Goal: Task Accomplishment & Management: Use online tool/utility

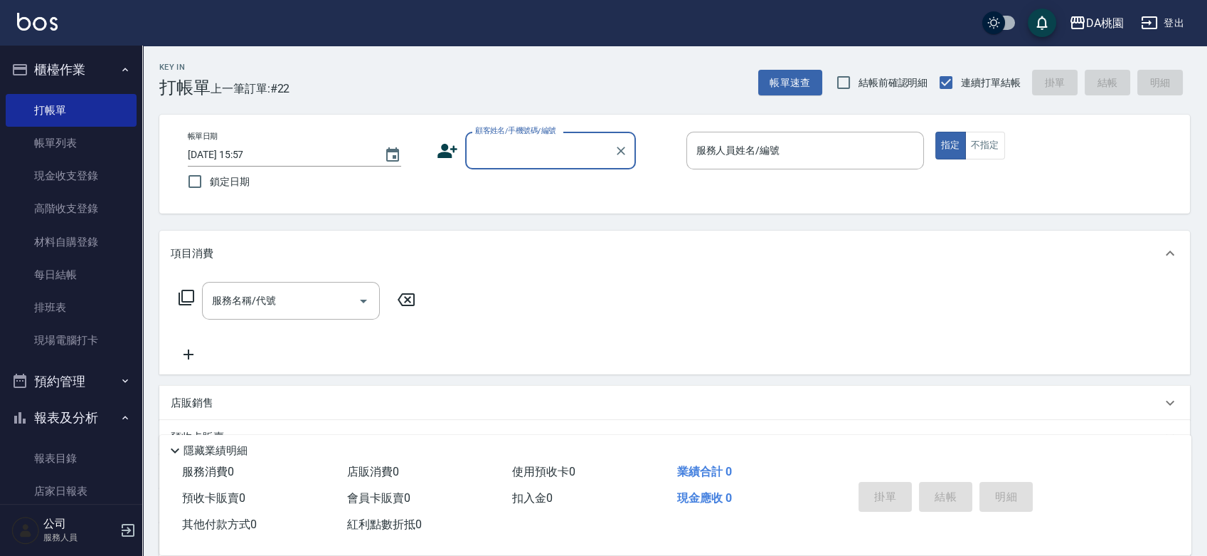
click at [529, 154] on input "顧客姓名/手機號碼/編號" at bounding box center [540, 150] width 137 height 25
type input "00040"
type input "2"
type input "公司/公司00040/00040"
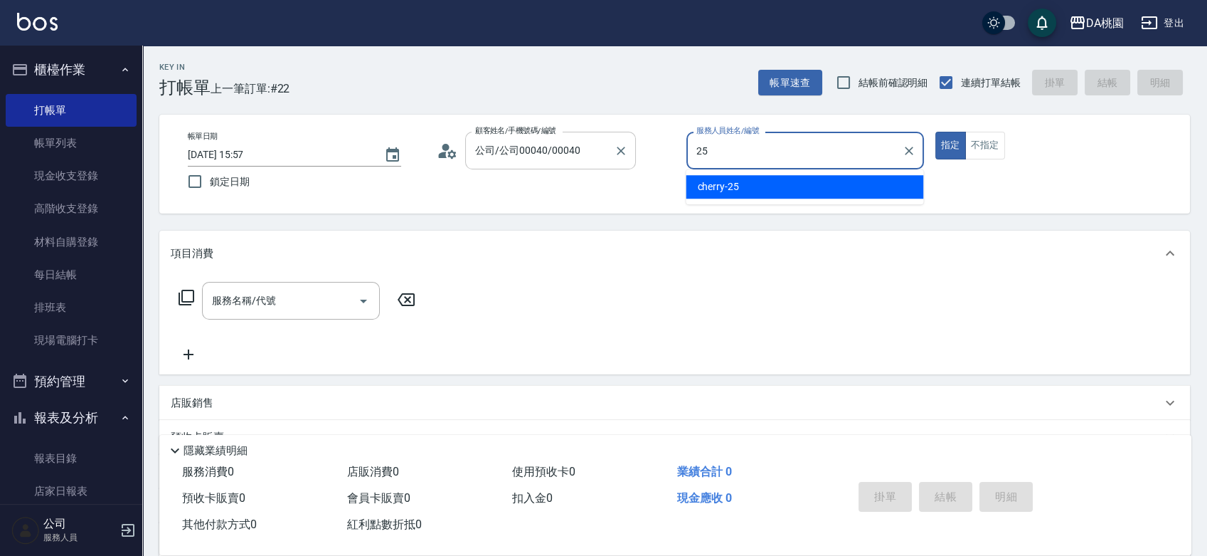
type input "2"
type input "[PERSON_NAME]-6"
type button "true"
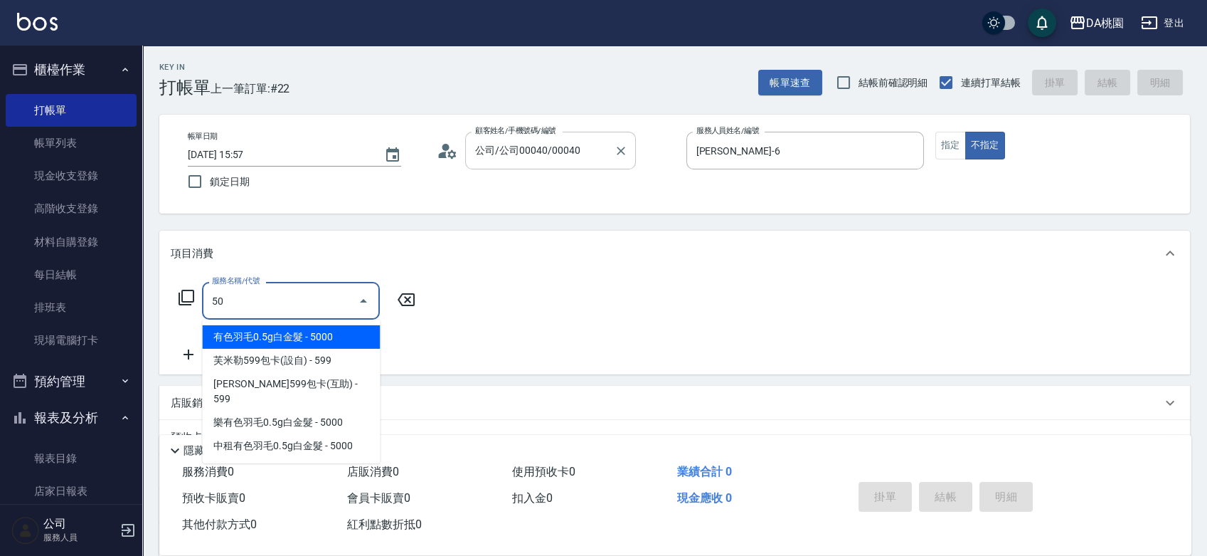
type input "508"
type input "30"
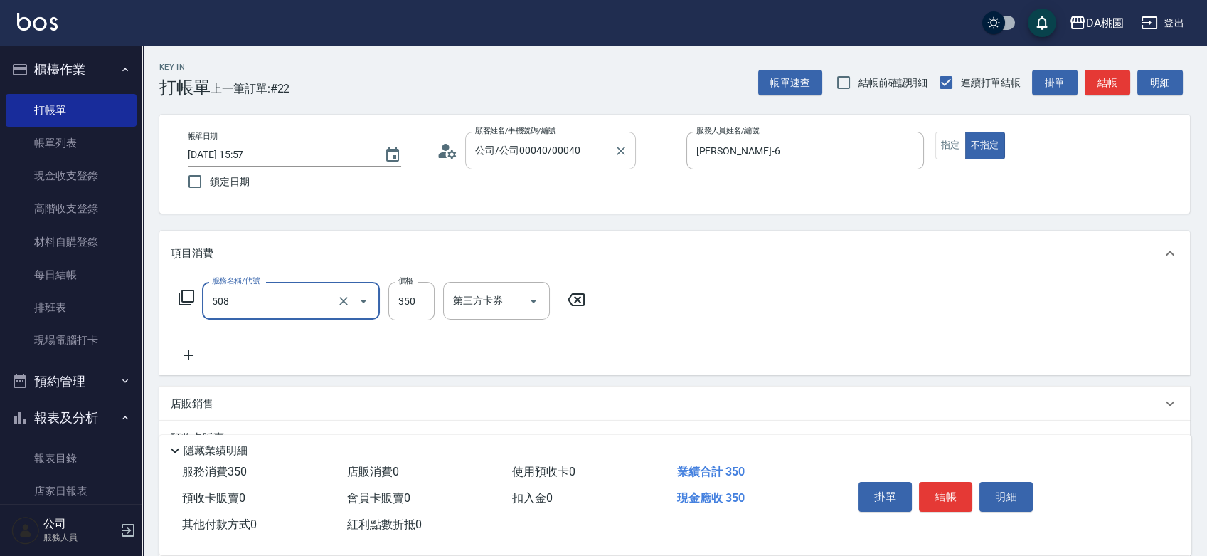
type input "精油舒壓洗髮(508)"
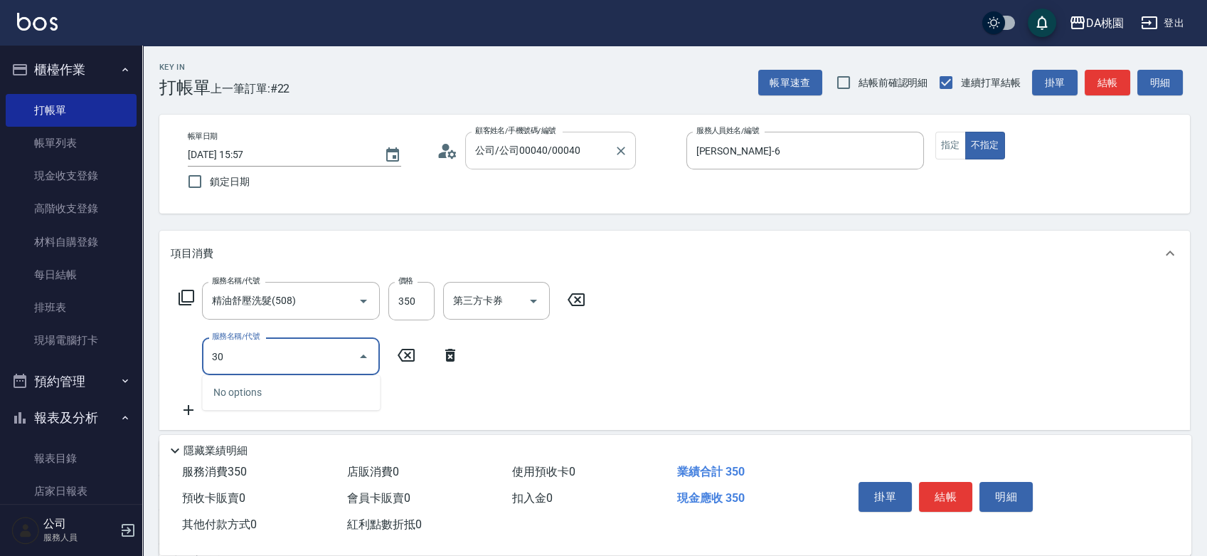
type input "300"
type input "40"
type input "剪瀏海(300)"
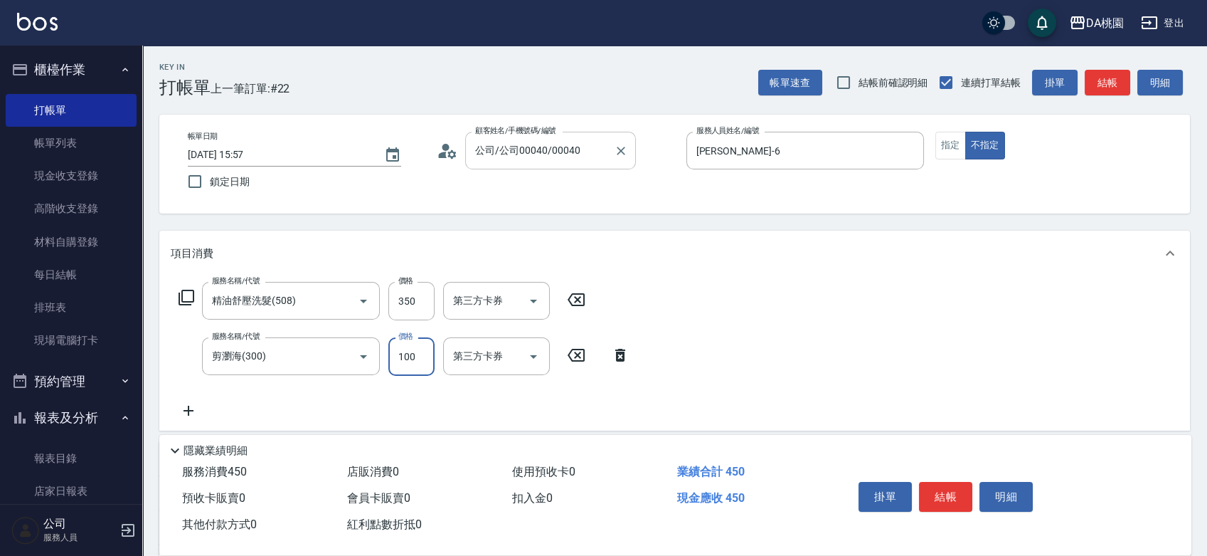
type input "2"
type input "30"
type input "200"
type input "50"
type input "200"
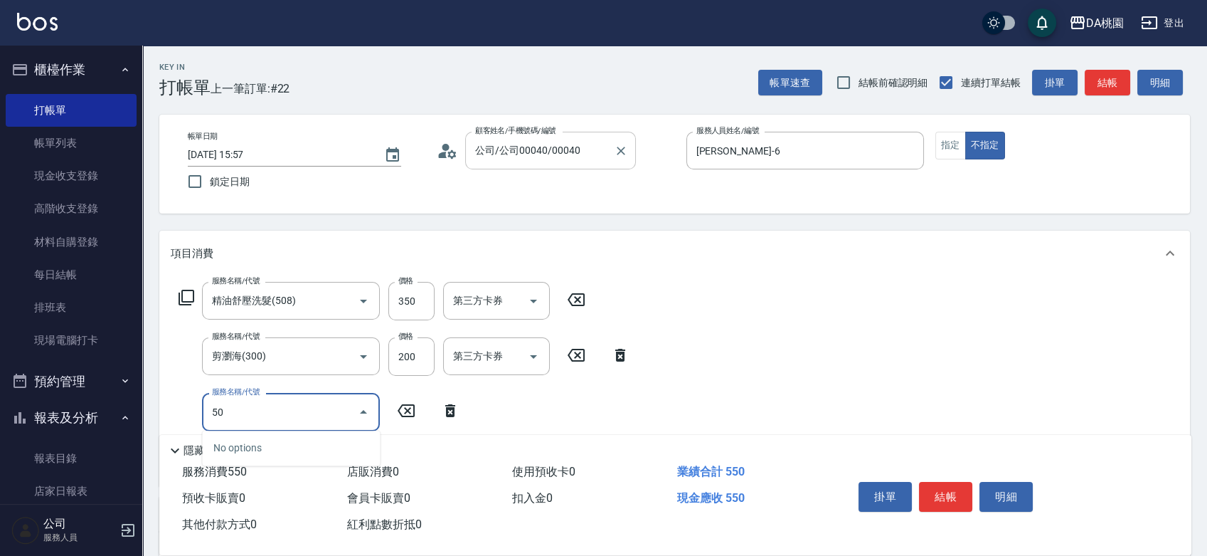
type input "502"
type input "60"
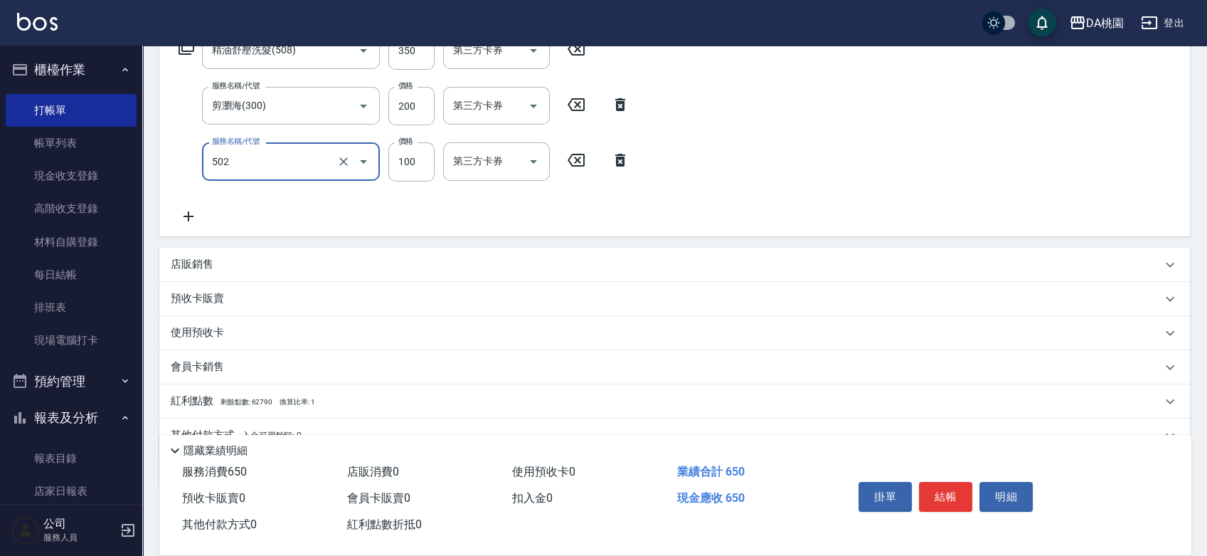
scroll to position [315, 0]
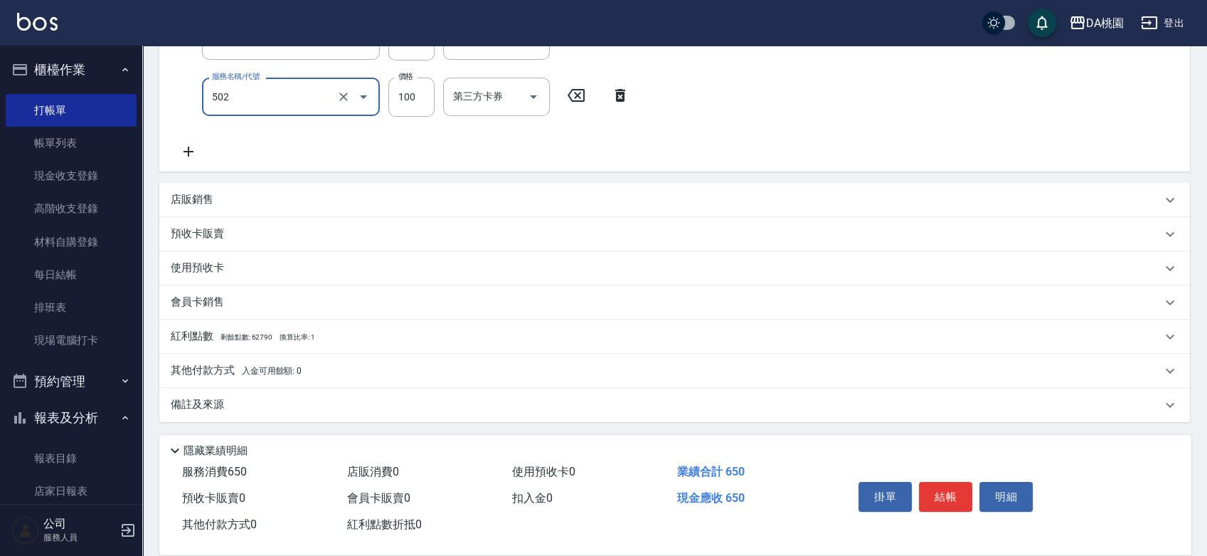
type input "精油-快速修護髮(502)"
click at [393, 369] on div "其他付款方式 入金可用餘額: 0" at bounding box center [666, 371] width 991 height 16
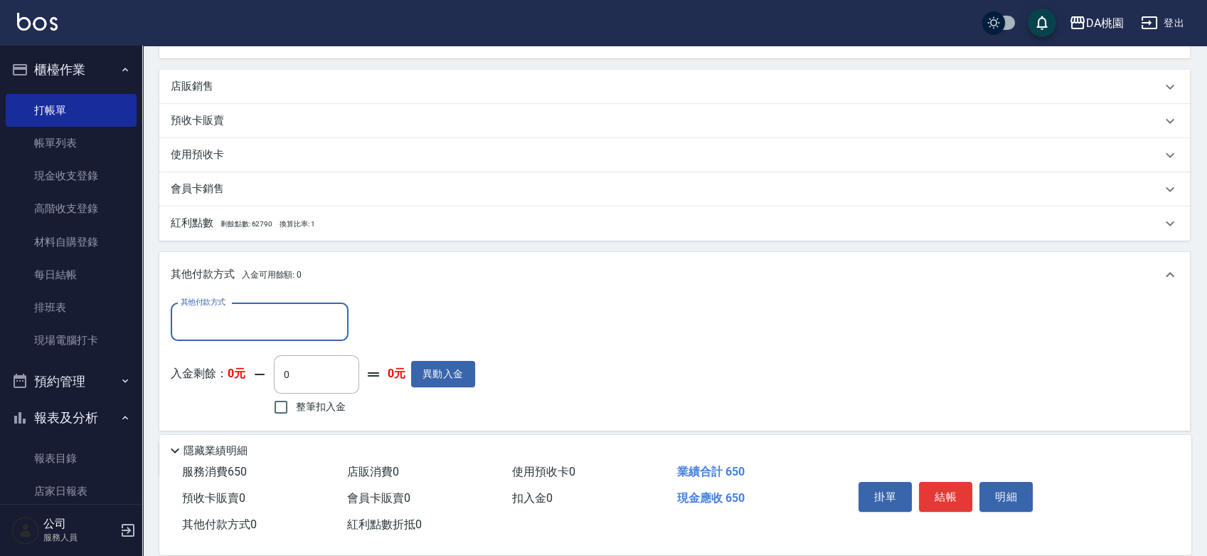
scroll to position [482, 0]
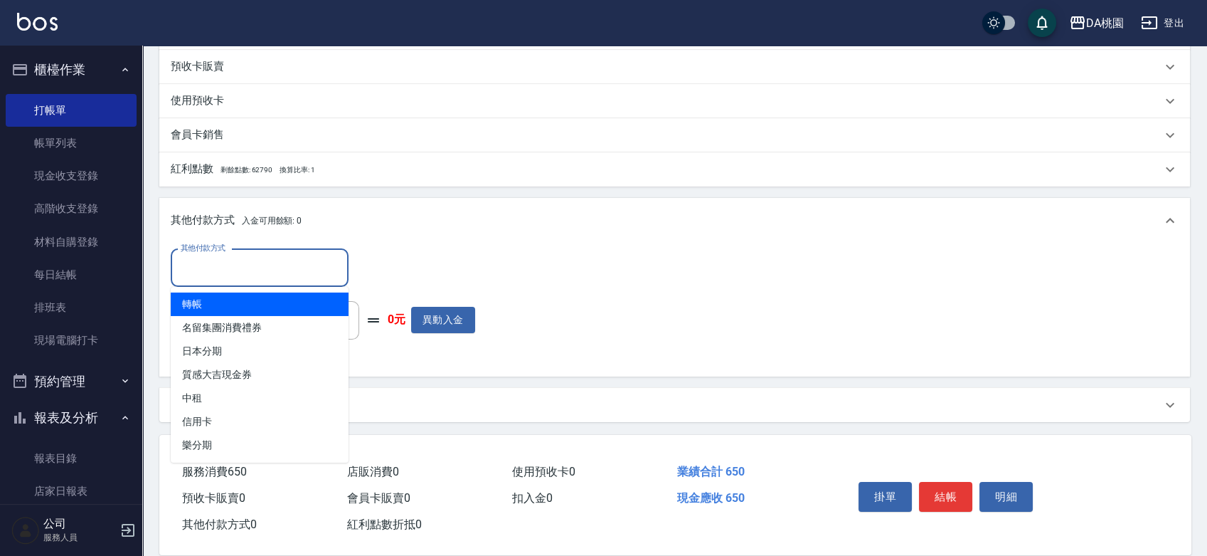
click at [272, 262] on input "其他付款方式" at bounding box center [259, 267] width 165 height 25
click at [235, 299] on span "轉帳" at bounding box center [260, 303] width 178 height 23
type input "轉帳"
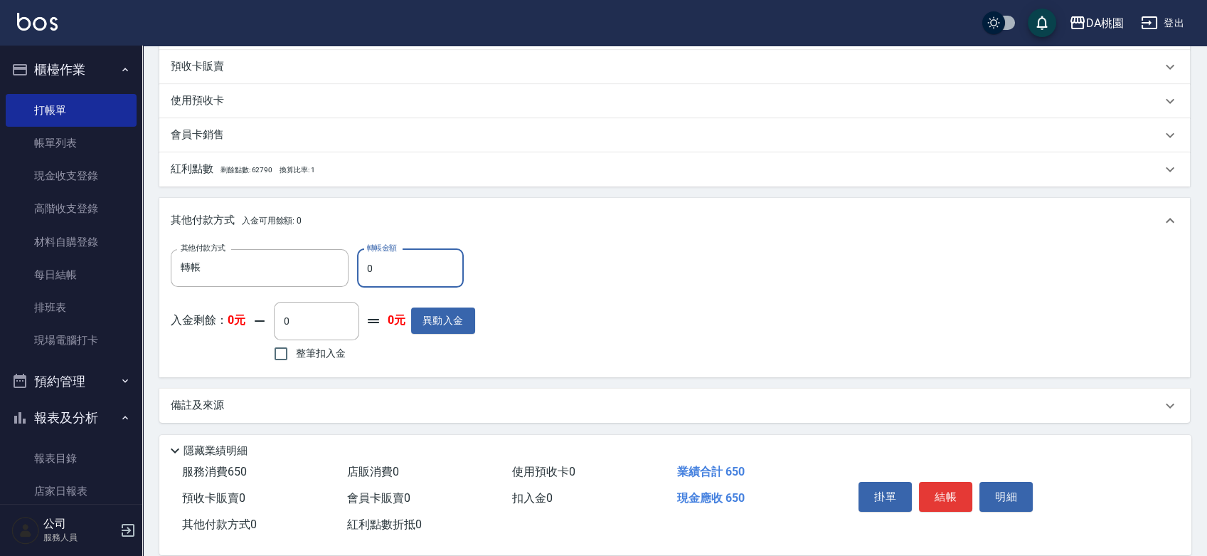
type input "60"
type input "50"
type input "650"
type input "0"
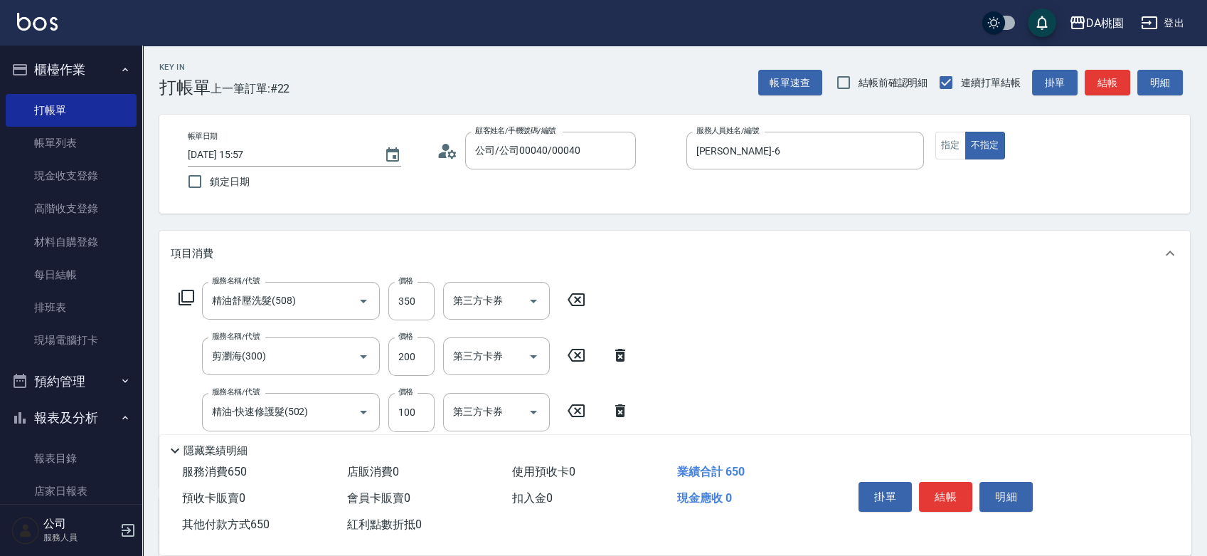
type input "650"
click at [948, 491] on button "結帳" at bounding box center [945, 497] width 53 height 30
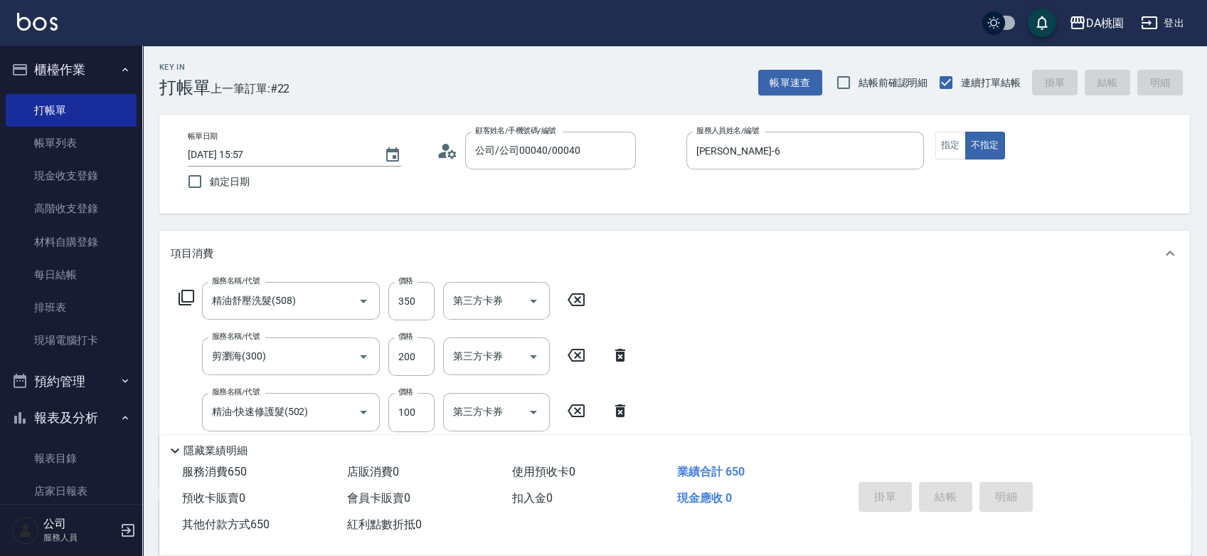
type input "[DATE] 16:43"
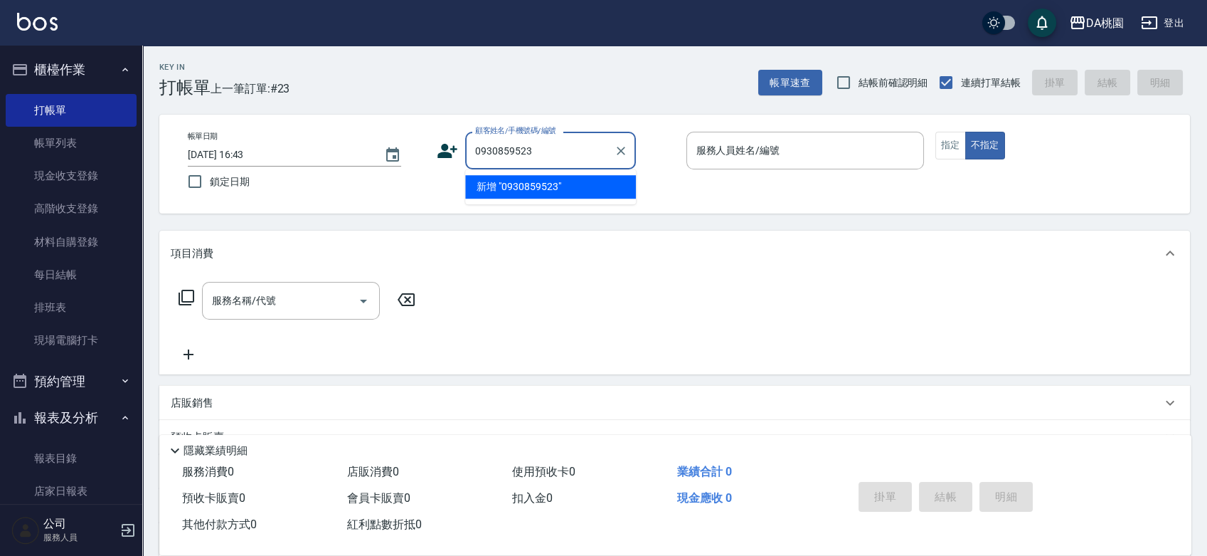
type input "0930859523"
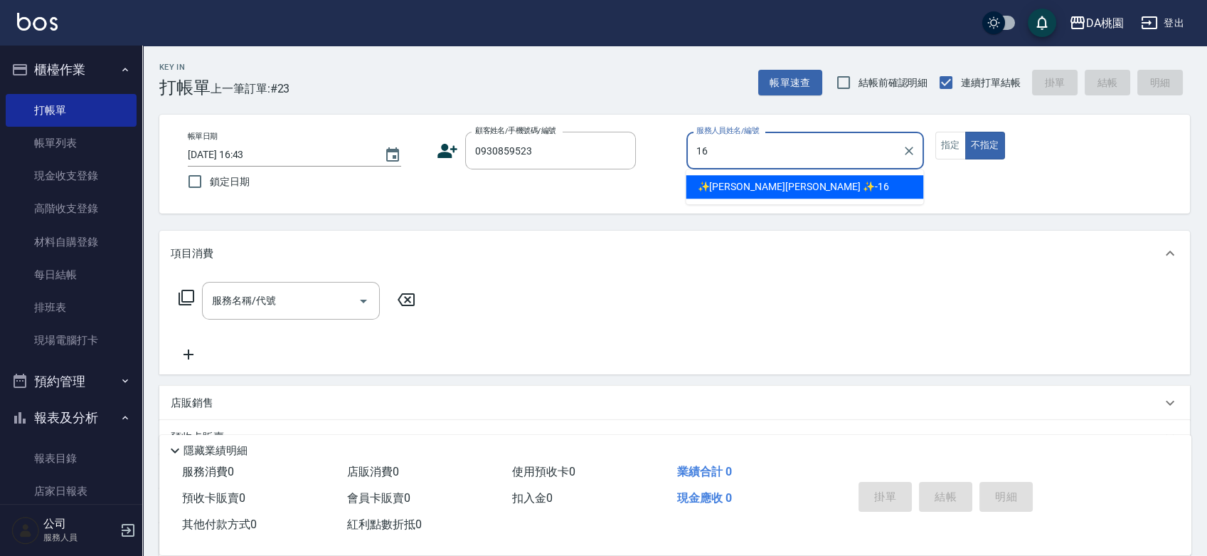
type input "✨[PERSON_NAME][PERSON_NAME] ✨-16"
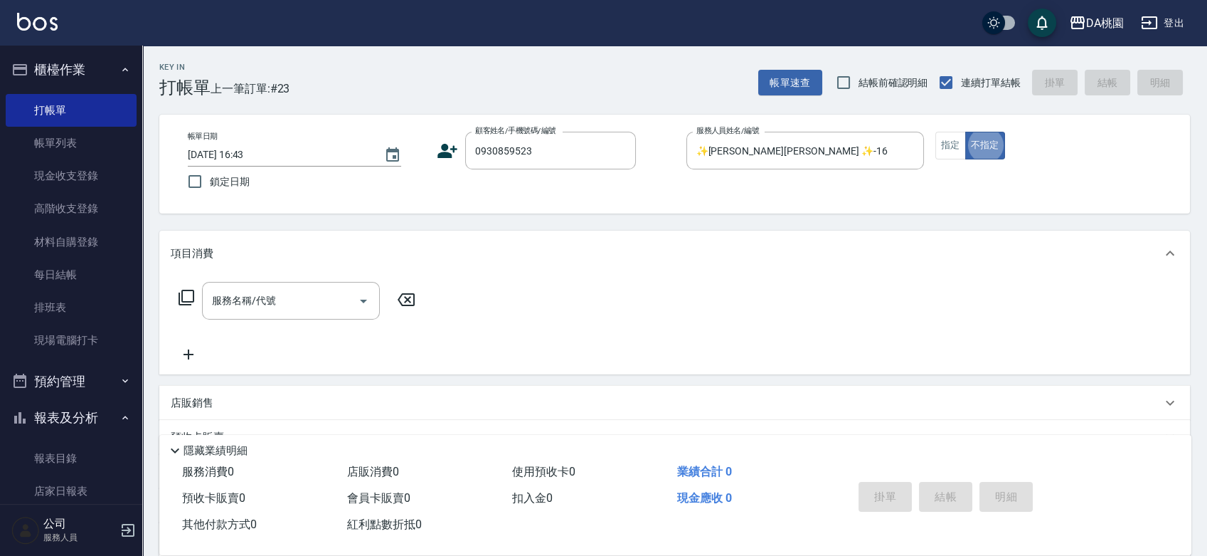
type button "false"
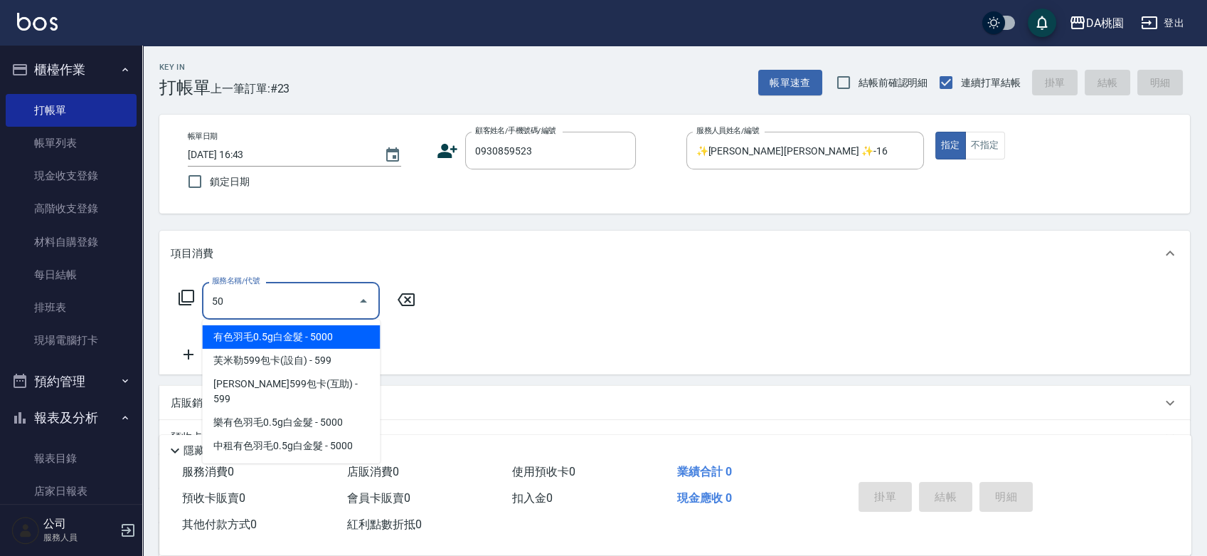
type input "501"
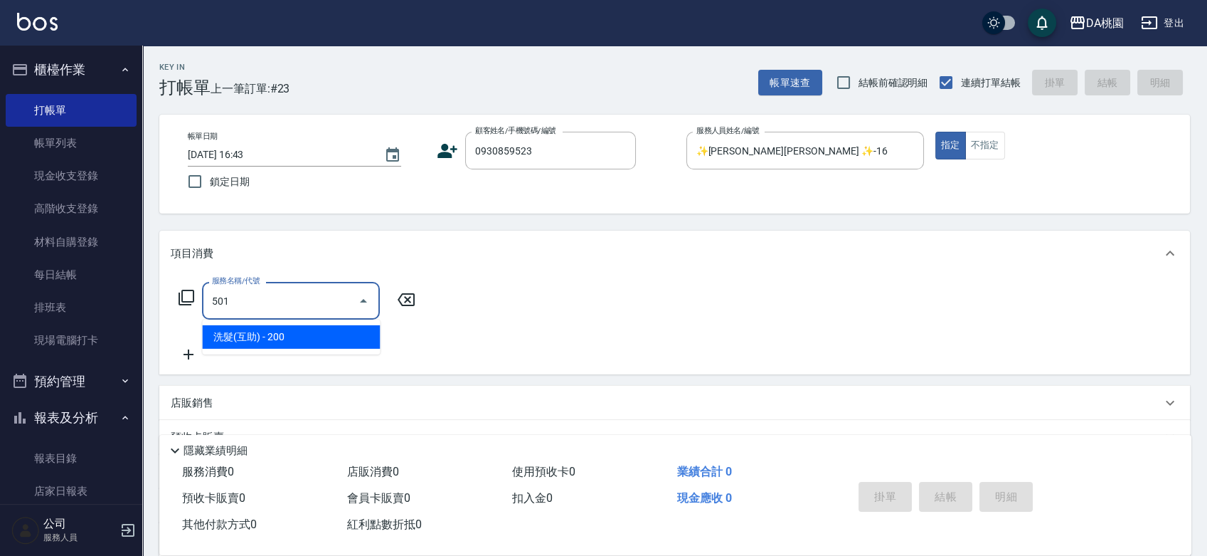
type input "20"
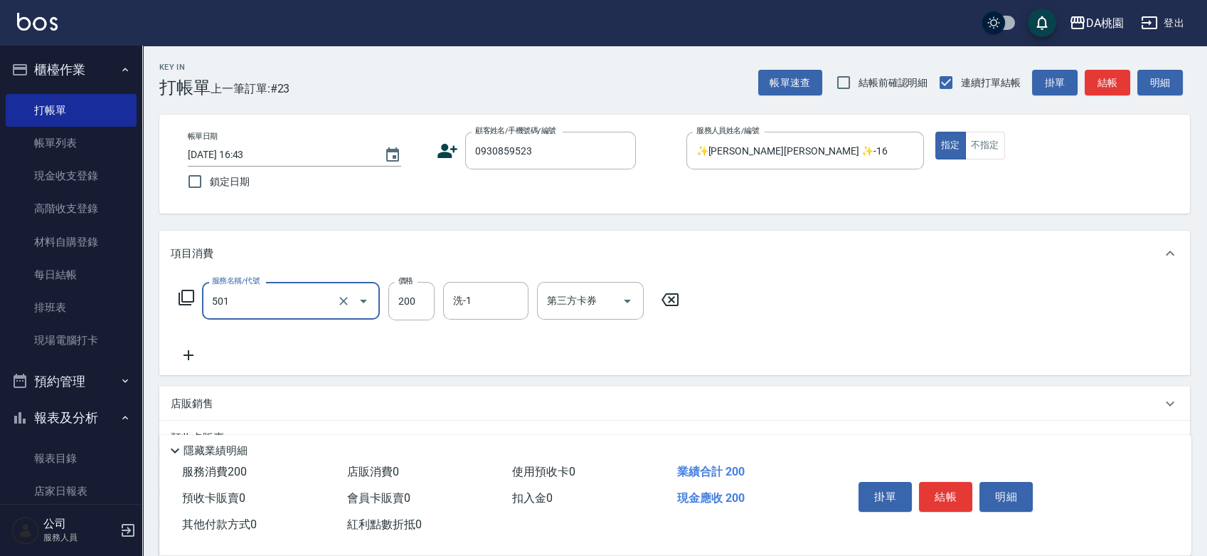
type input "洗髮(互助)(501)"
type input "0"
type input "25"
type input "20"
type input "250"
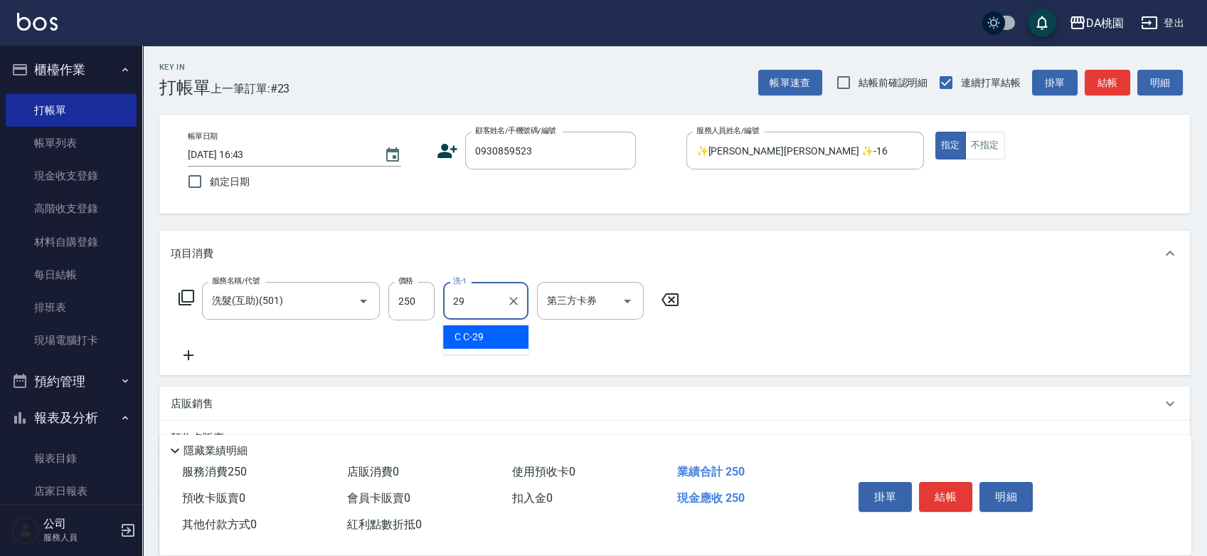
type input "C C-29"
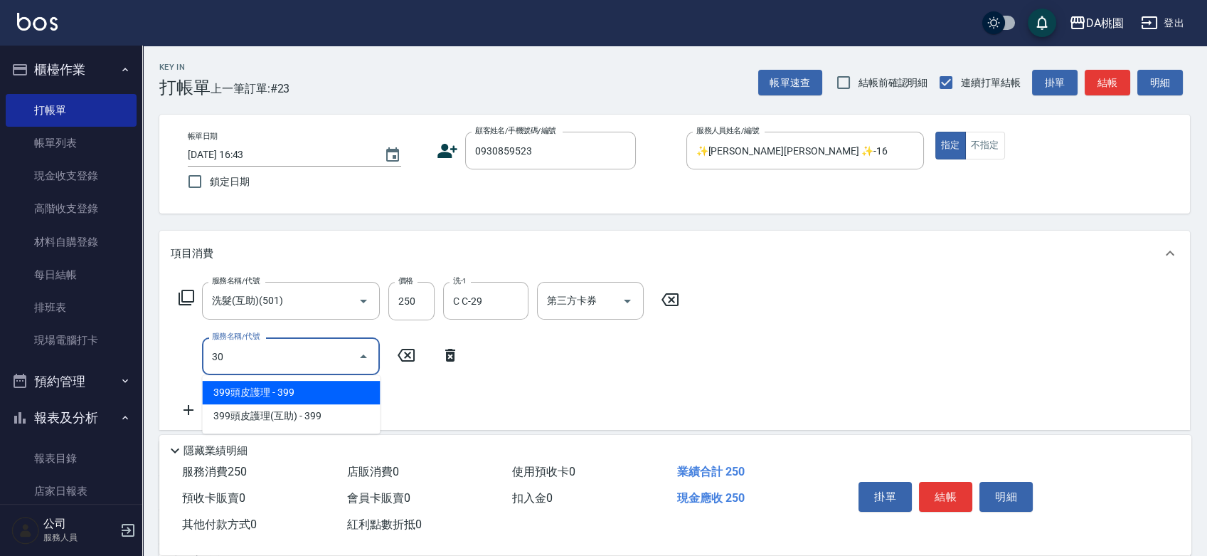
type input "303"
type input "50"
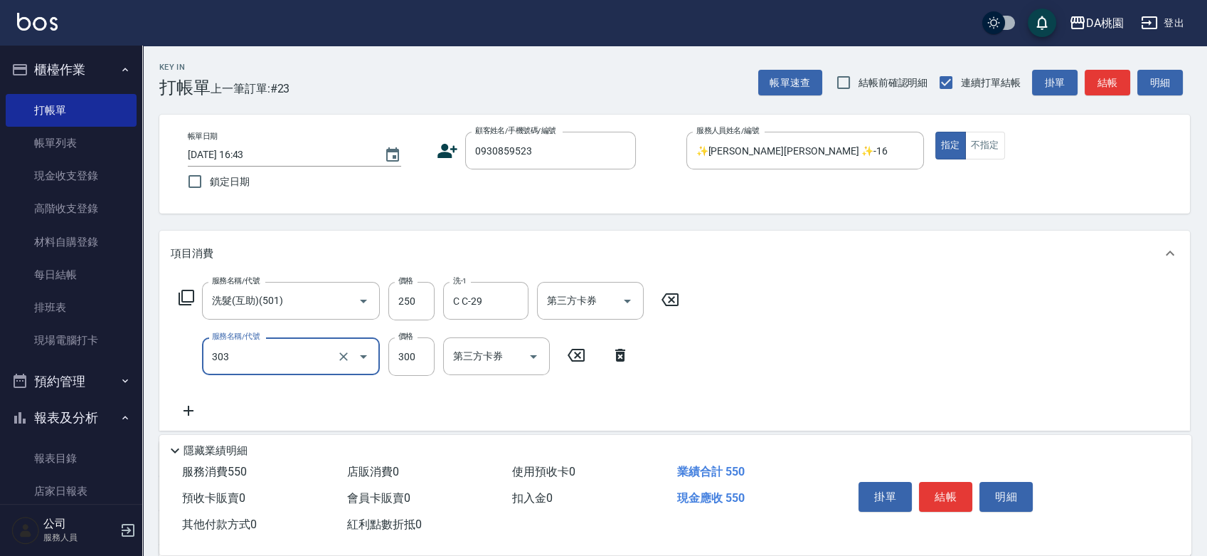
type input "A級剪髮(303)"
type input "5"
type input "20"
type input "50"
type input "70"
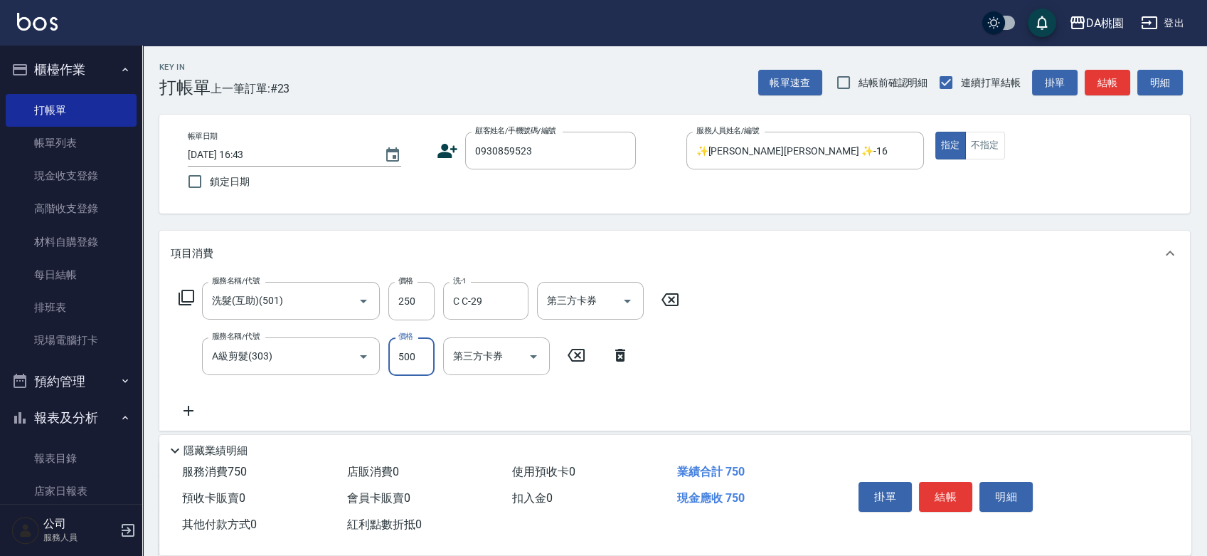
type input "500"
click at [947, 491] on button "結帳" at bounding box center [945, 497] width 53 height 30
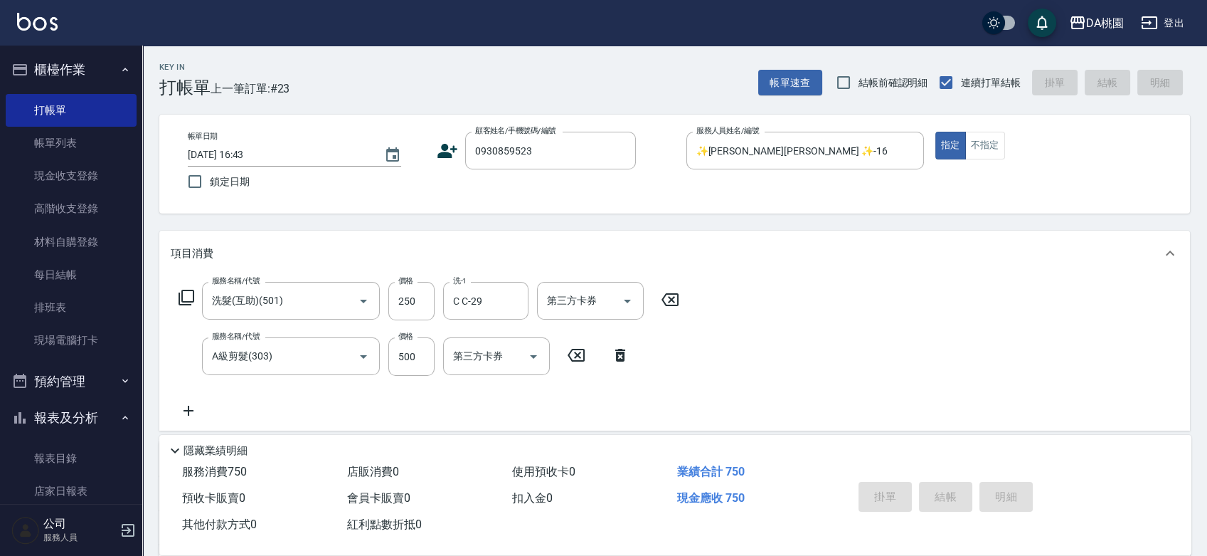
type input "0"
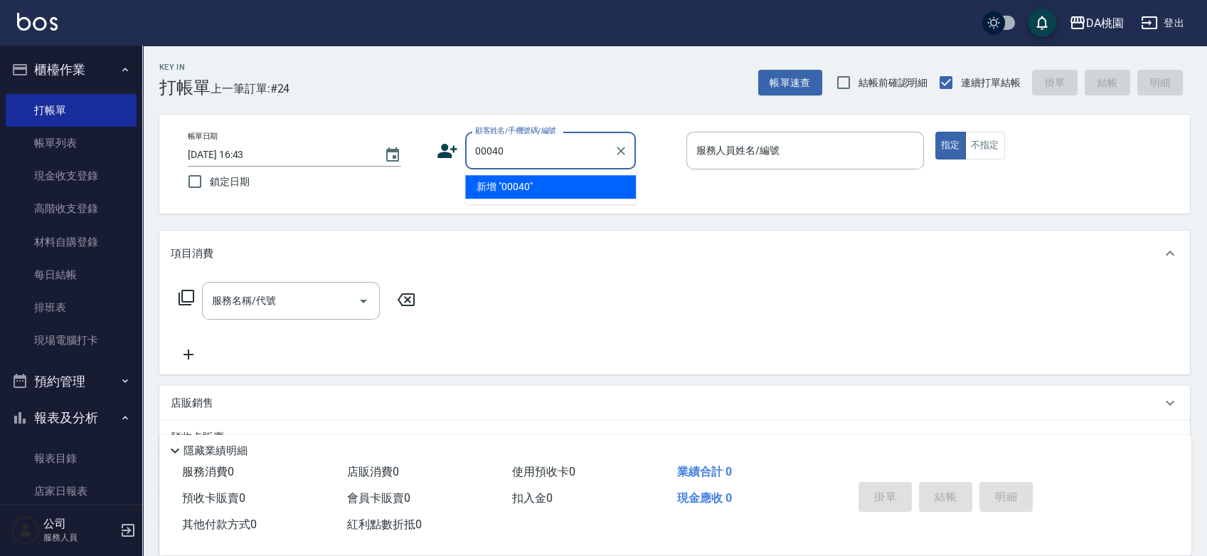
type input "00040"
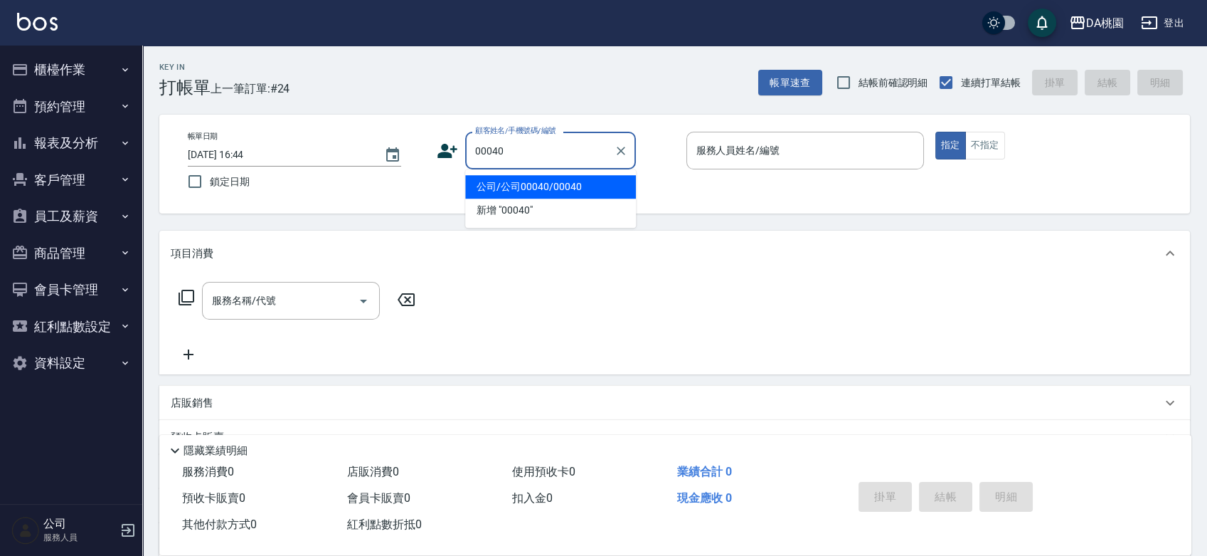
type input "公司/公司00040/00040"
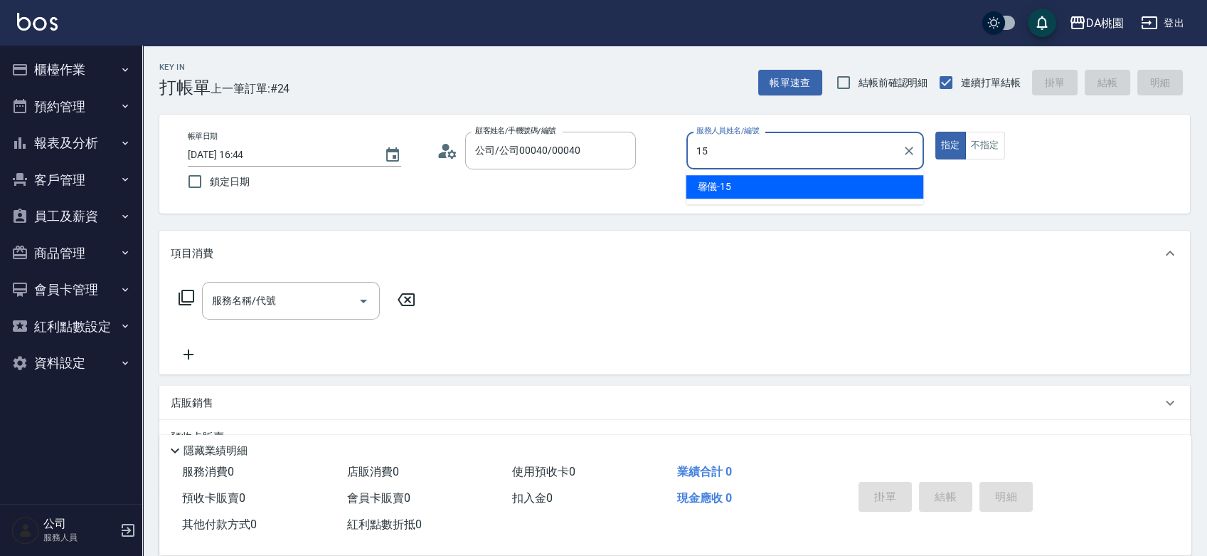
type input "馨儀-15"
type button "true"
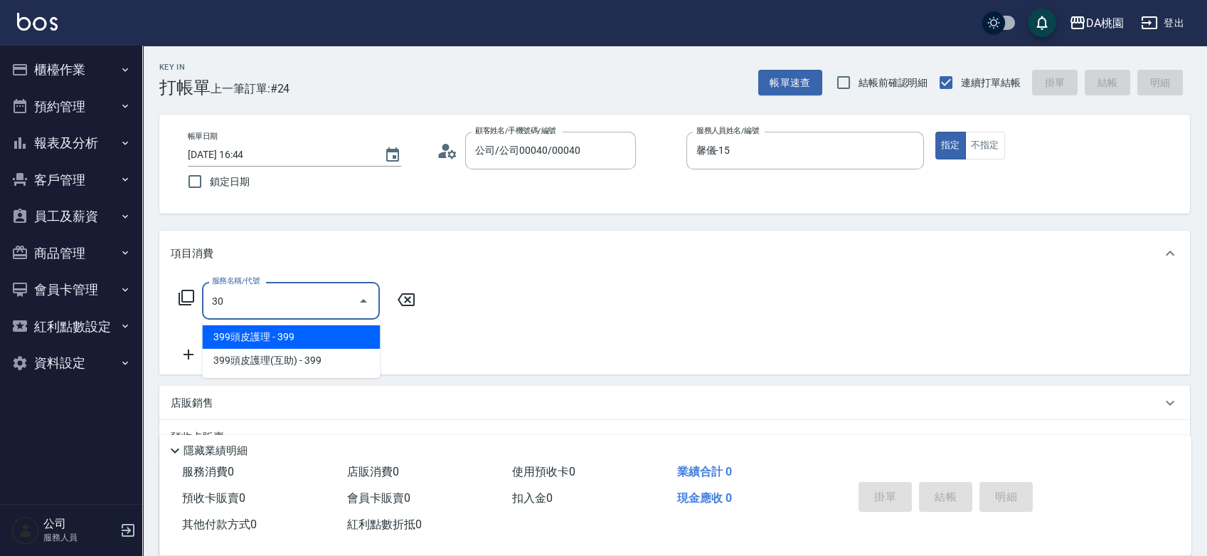
type input "303"
type input "30"
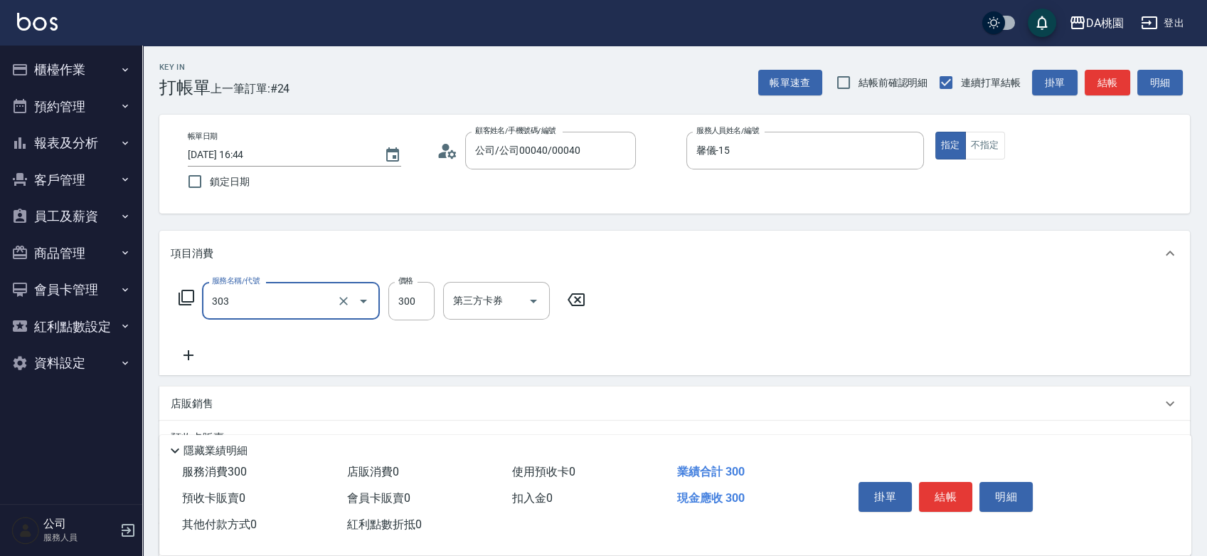
type input "A級剪髮(303)"
type input "6"
type input "0"
type input "600"
type input "60"
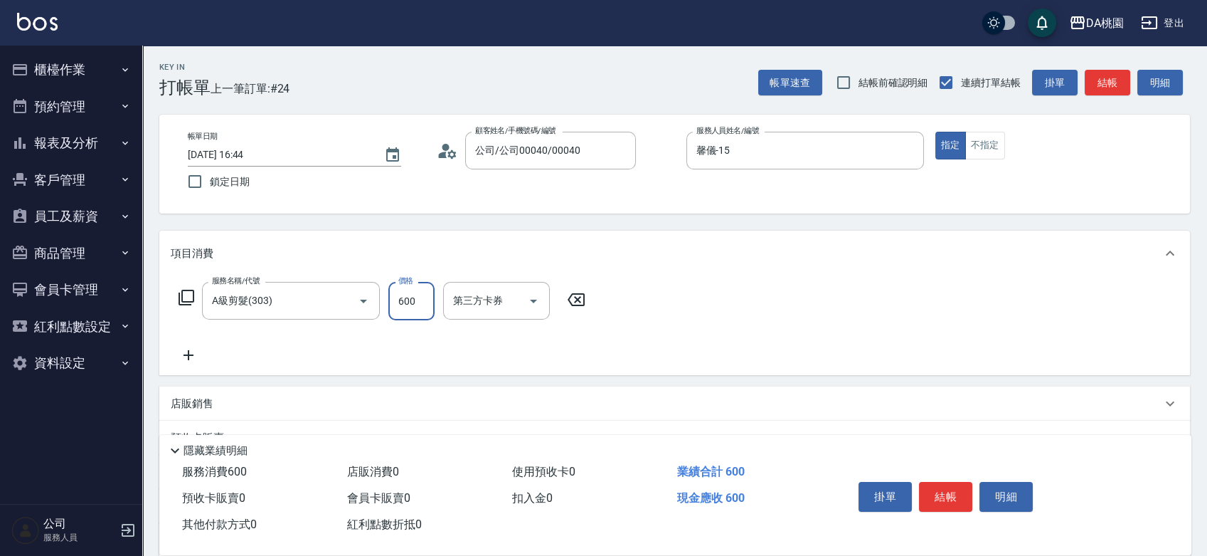
type input "600"
click at [940, 496] on button "結帳" at bounding box center [945, 497] width 53 height 30
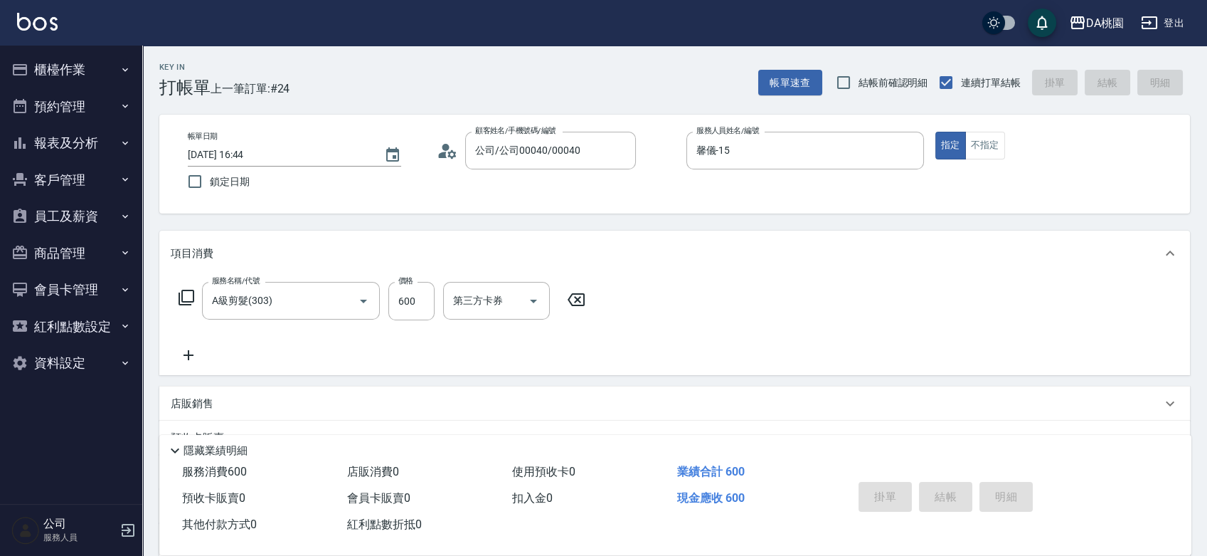
type input "0"
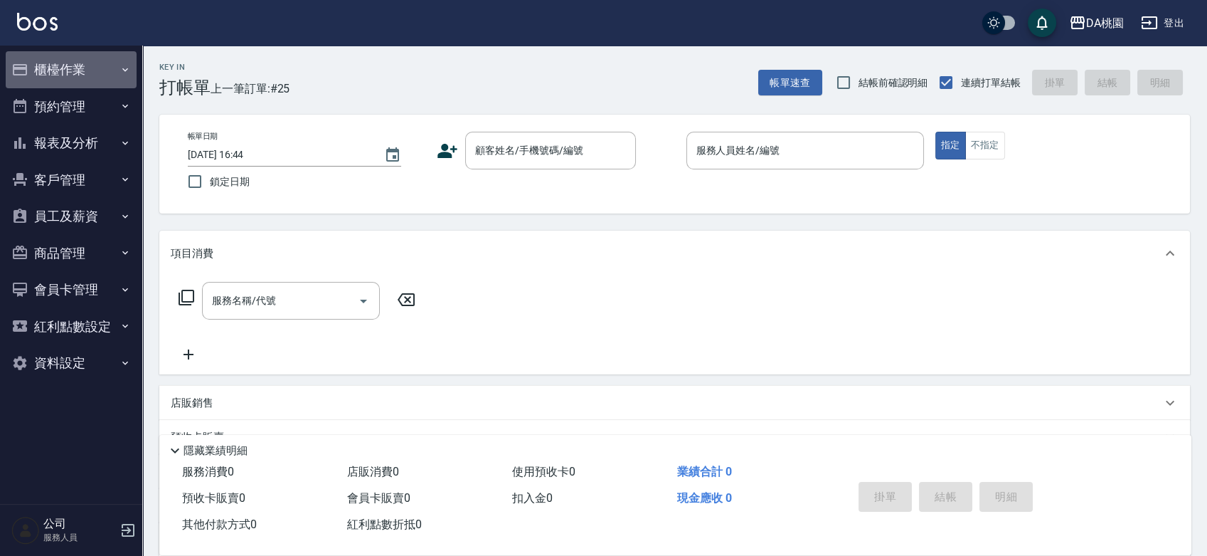
drag, startPoint x: 69, startPoint y: 69, endPoint x: 70, endPoint y: 78, distance: 9.3
click at [68, 68] on button "櫃檯作業" at bounding box center [71, 69] width 131 height 37
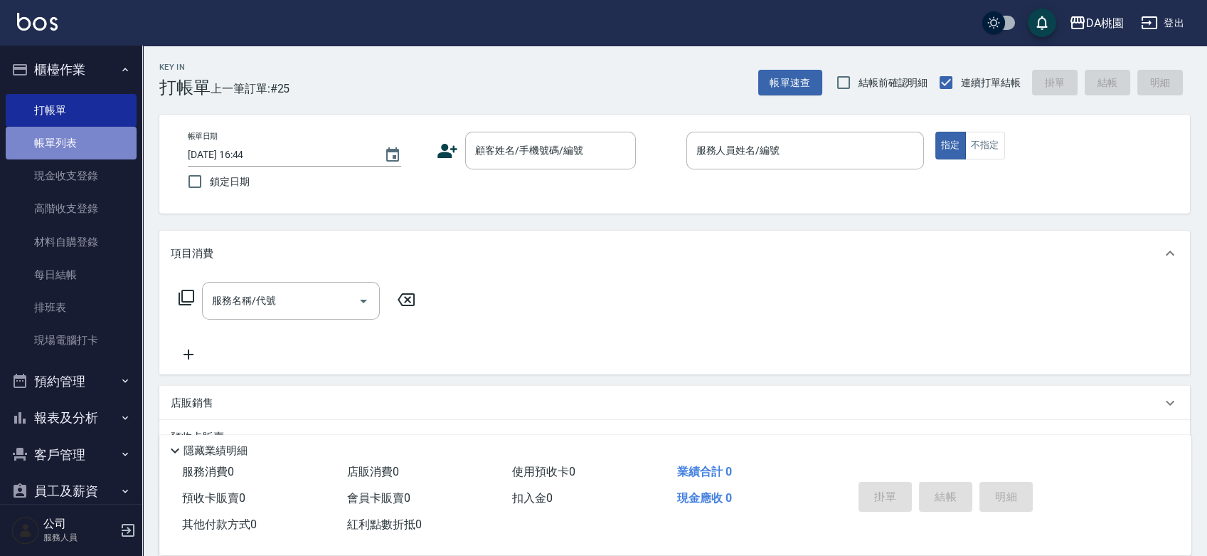
click at [73, 135] on link "帳單列表" at bounding box center [71, 143] width 131 height 33
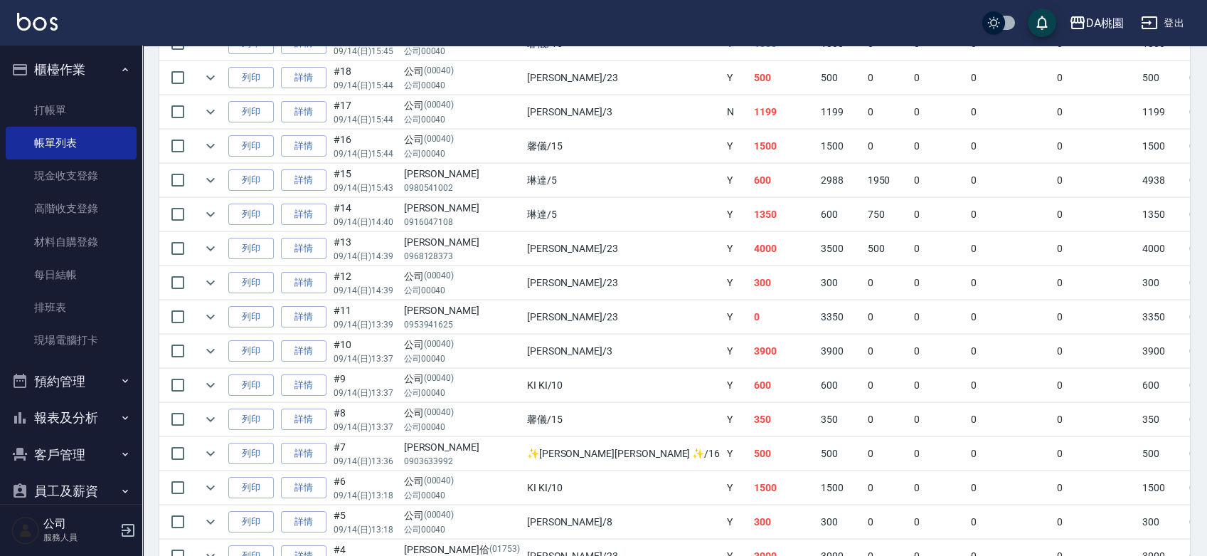
scroll to position [315, 0]
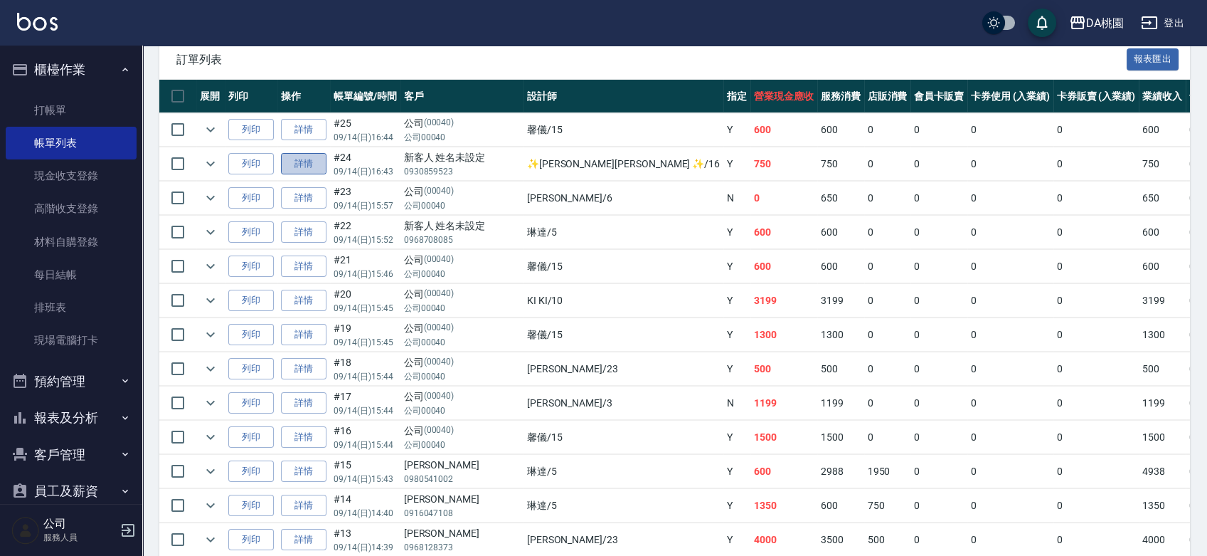
click at [302, 157] on link "詳情" at bounding box center [304, 164] width 46 height 22
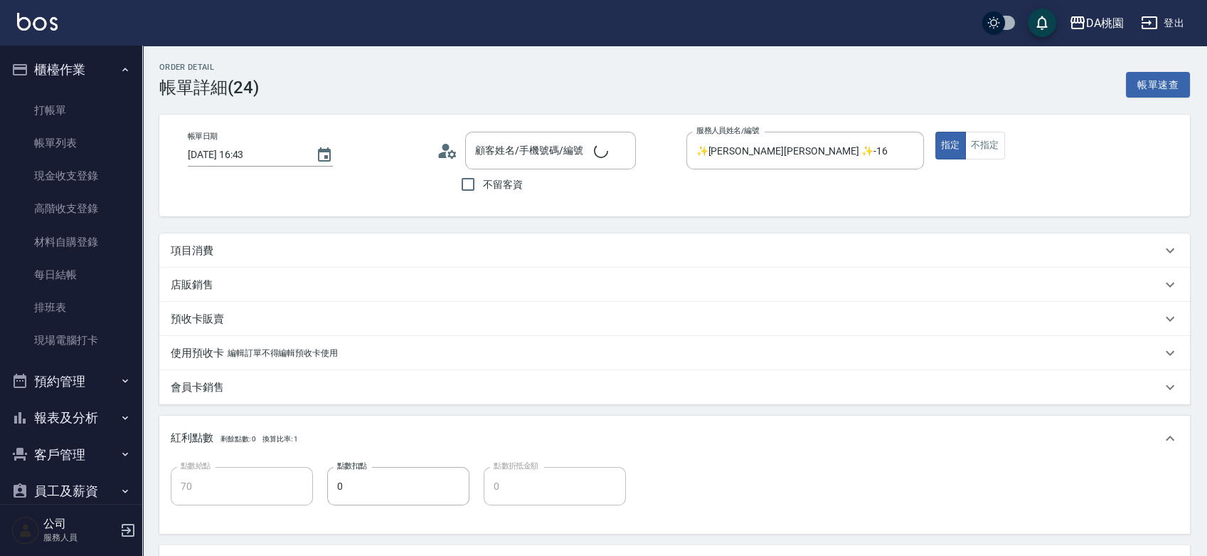
type input "[DATE] 16:43"
type input "✨[PERSON_NAME][PERSON_NAME] ✨-16"
type input "70"
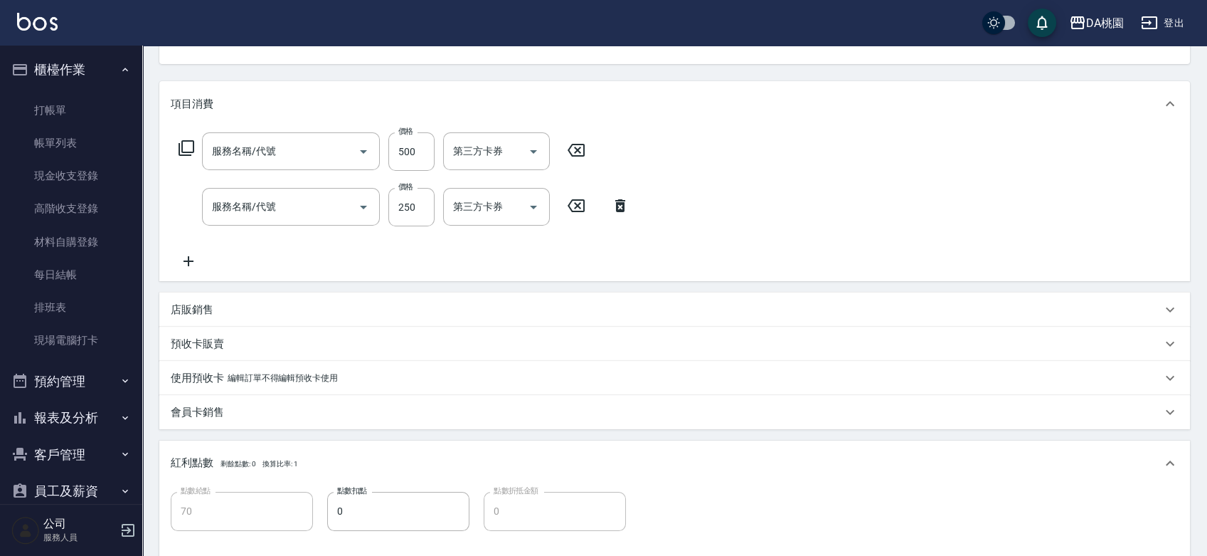
type input "新客人 姓名未設定/0930859523/null"
type input "A級剪髮(303)"
type input "洗髮(互助)(501)"
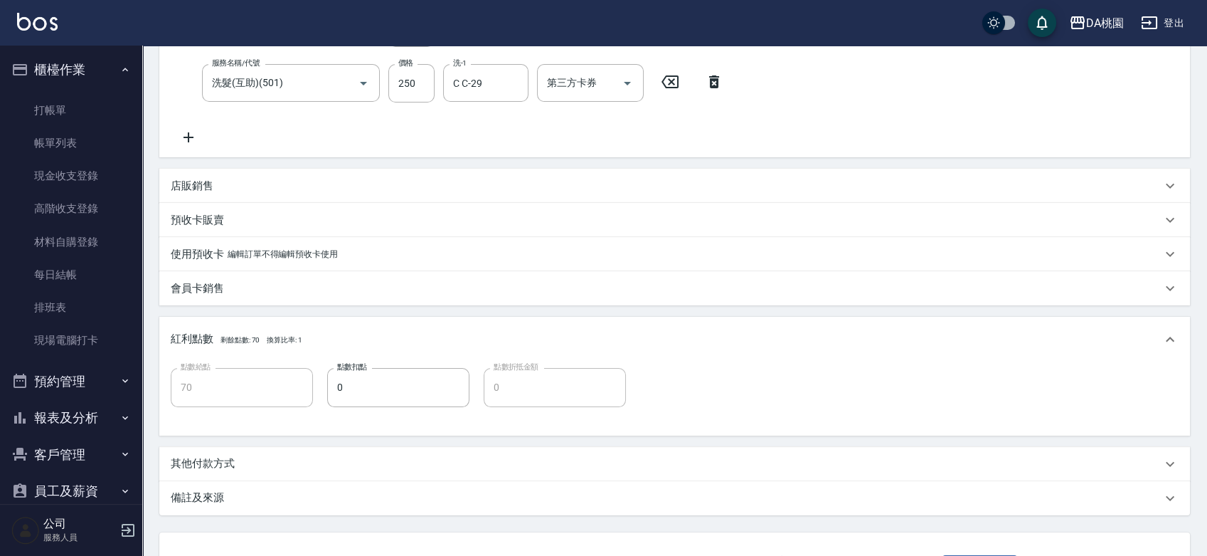
scroll to position [367, 0]
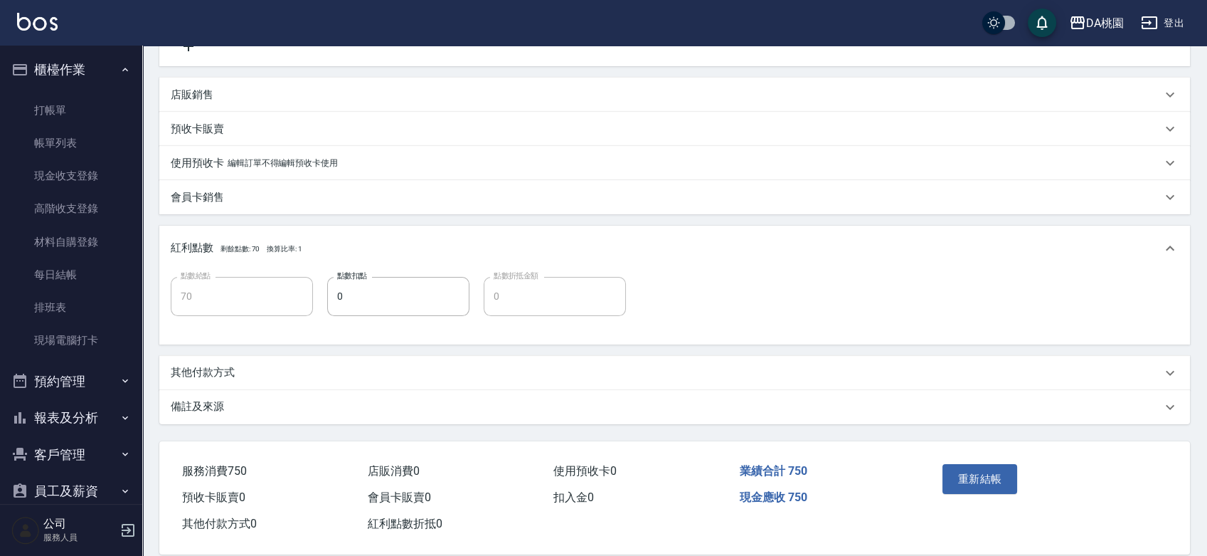
click at [328, 377] on div "其他付款方式" at bounding box center [666, 372] width 991 height 15
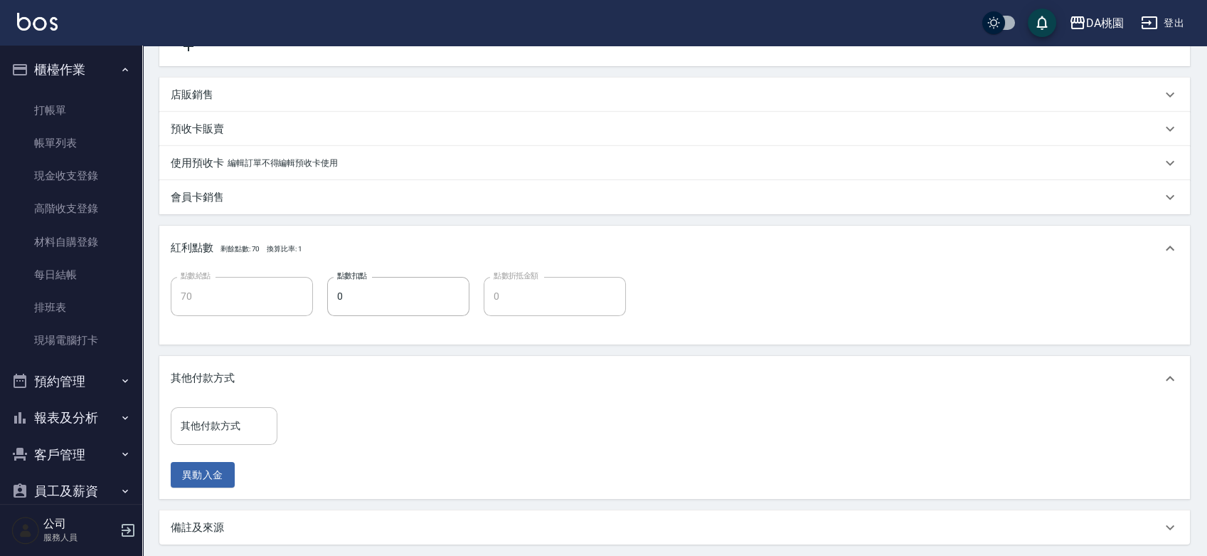
click at [245, 421] on input "其他付款方式" at bounding box center [224, 425] width 94 height 25
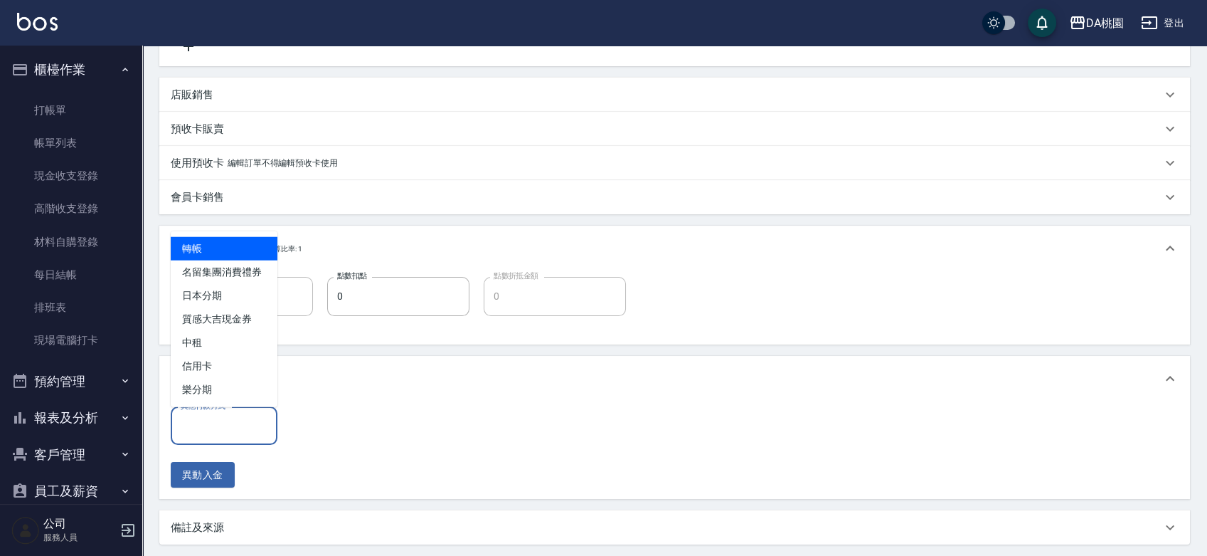
click at [232, 256] on span "轉帳" at bounding box center [224, 248] width 107 height 23
type input "轉帳"
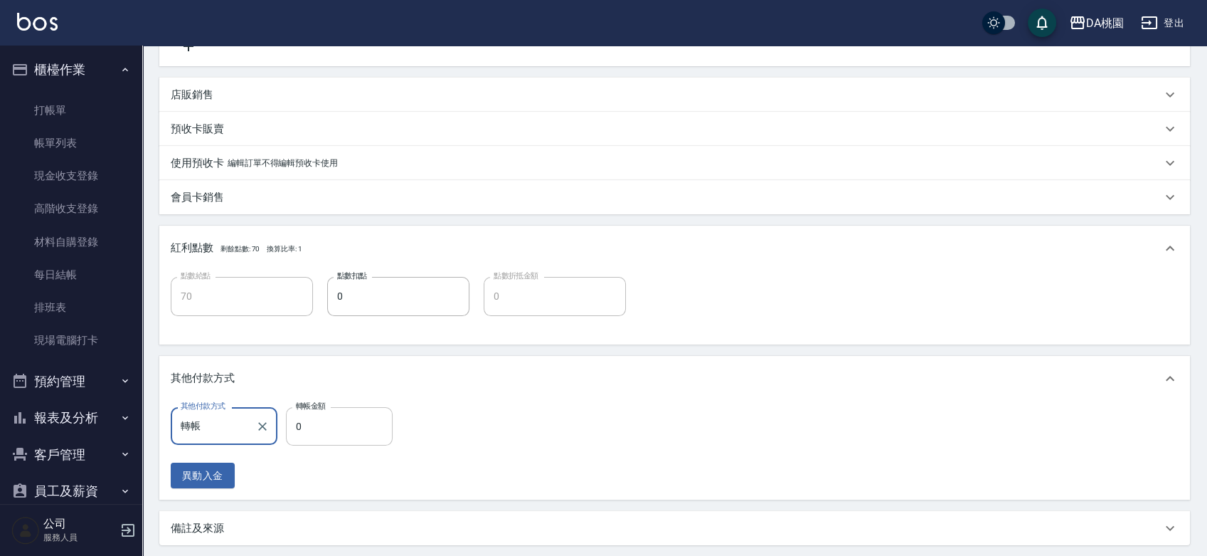
click at [292, 426] on input "0" at bounding box center [339, 426] width 107 height 38
type input "75"
type input "60"
type input "750"
type input "0"
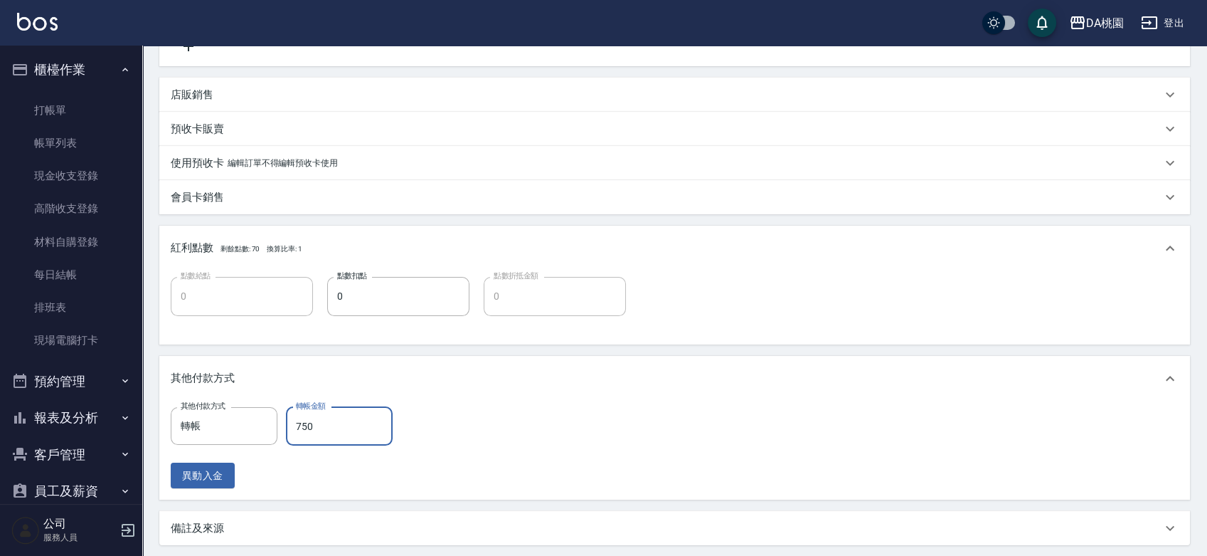
scroll to position [507, 0]
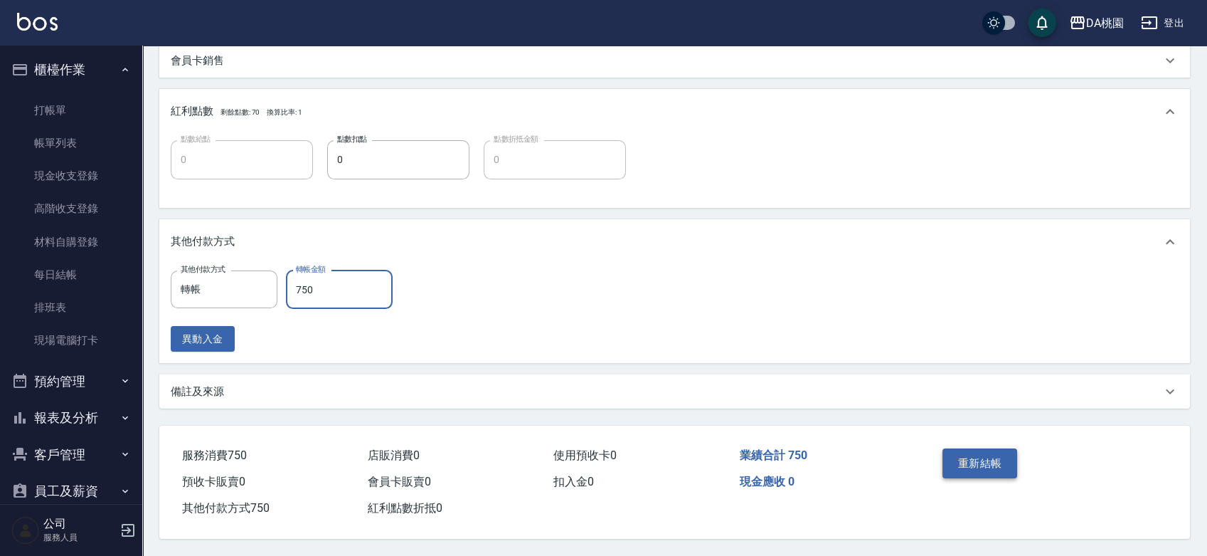
type input "750"
click at [970, 452] on button "重新結帳" at bounding box center [980, 463] width 75 height 30
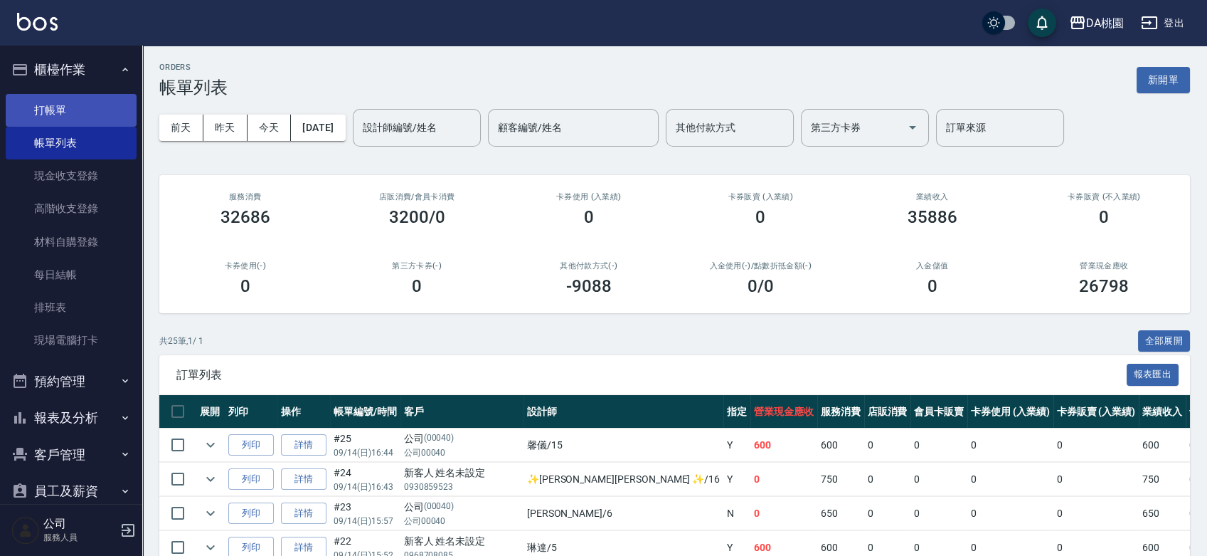
click at [51, 113] on link "打帳單" at bounding box center [71, 110] width 131 height 33
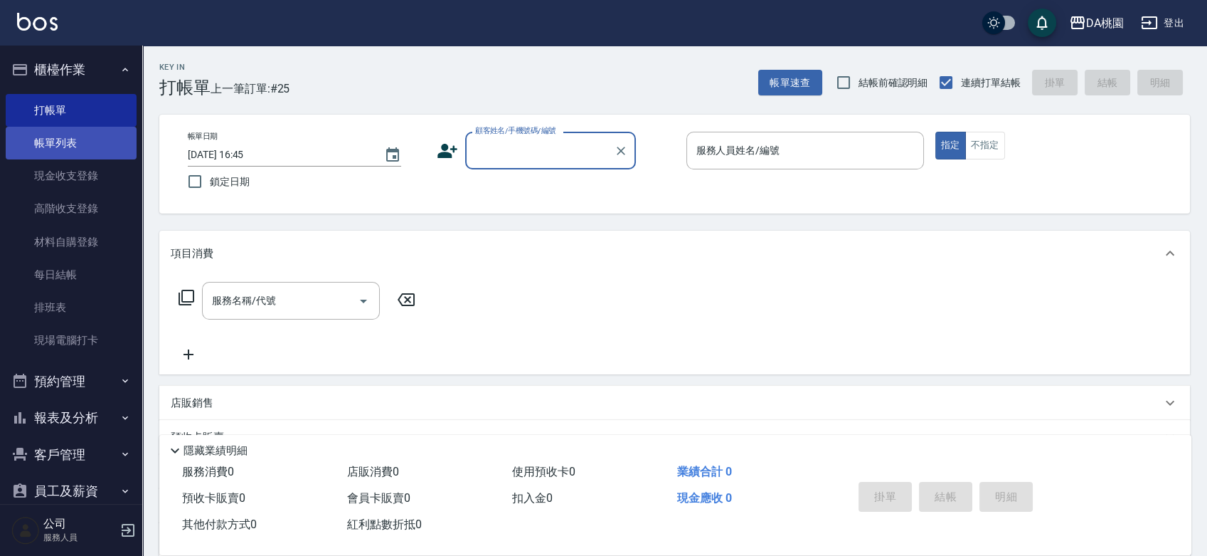
click at [43, 138] on link "帳單列表" at bounding box center [71, 143] width 131 height 33
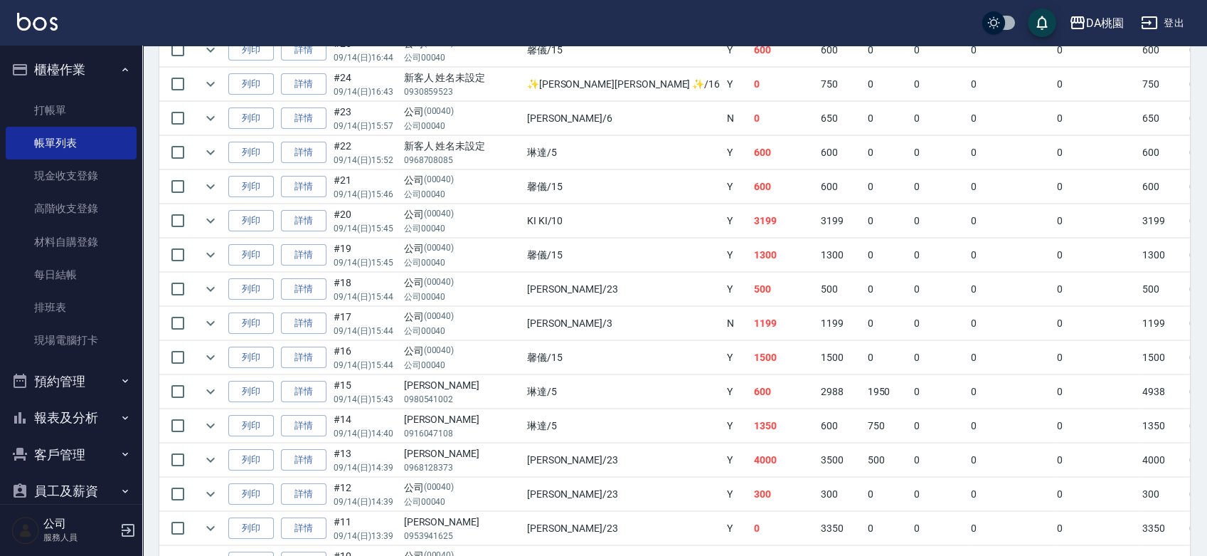
scroll to position [790, 0]
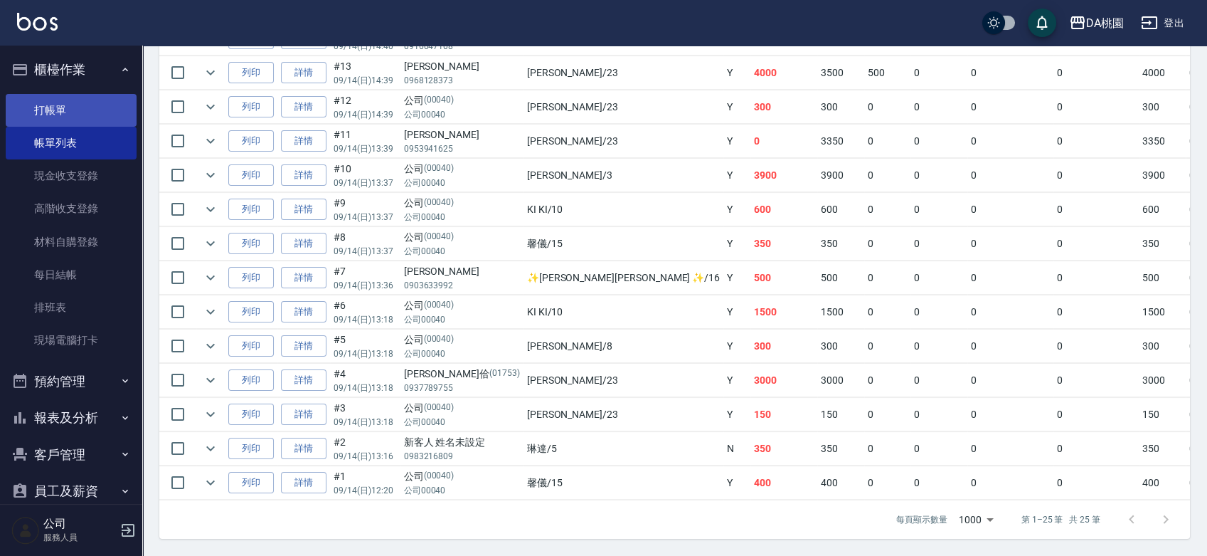
click at [72, 115] on link "打帳單" at bounding box center [71, 110] width 131 height 33
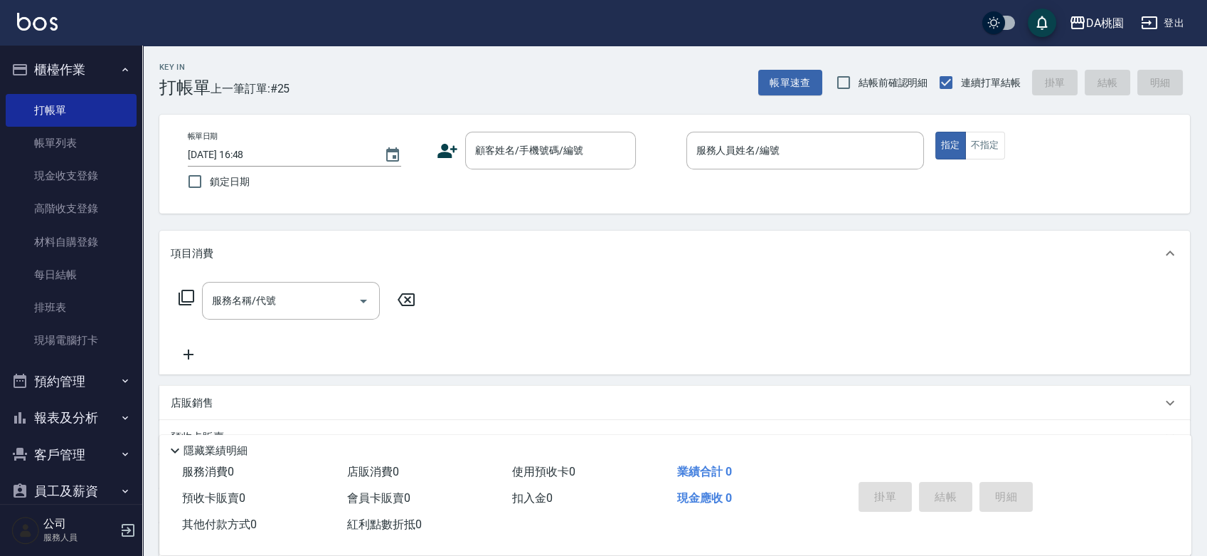
click at [664, 189] on div "帳單日期 2025/09/14 16:48 鎖定日期 顧客姓名/手機號碼/編號 顧客姓名/手機號碼/編號 服務人員姓名/編號 服務人員姓名/編號 指定 不指定" at bounding box center [674, 164] width 997 height 65
click at [662, 203] on div "帳單日期 2025/09/14 16:48 鎖定日期 顧客姓名/手機號碼/編號 顧客姓名/手機號碼/編號 服務人員姓名/編號 服務人員姓名/編號 指定 不指定" at bounding box center [674, 164] width 1031 height 99
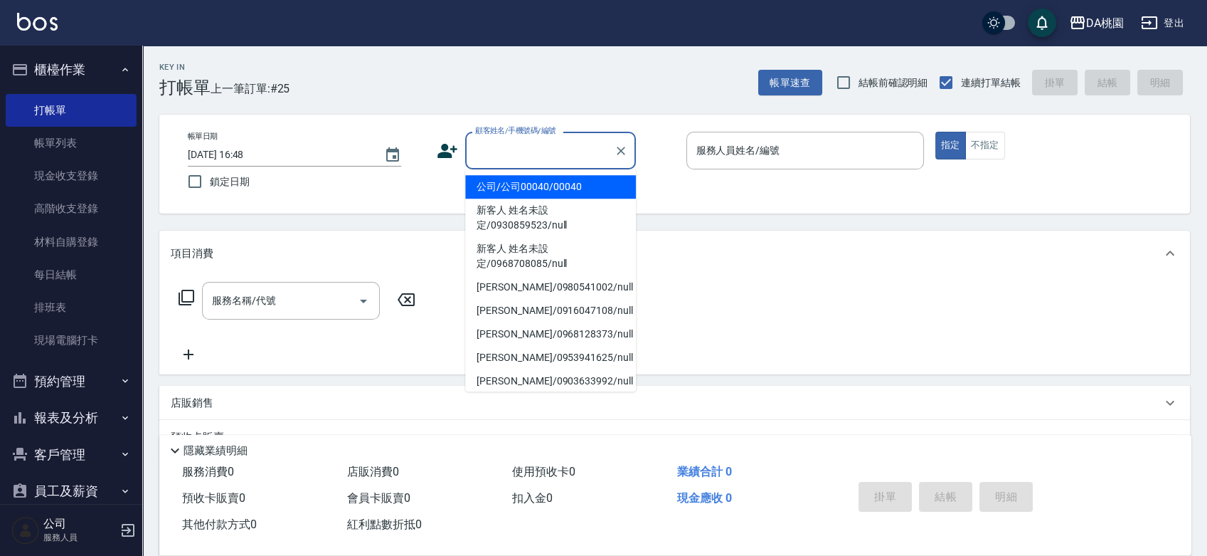
click at [531, 145] on input "顧客姓名/手機號碼/編號" at bounding box center [540, 150] width 137 height 25
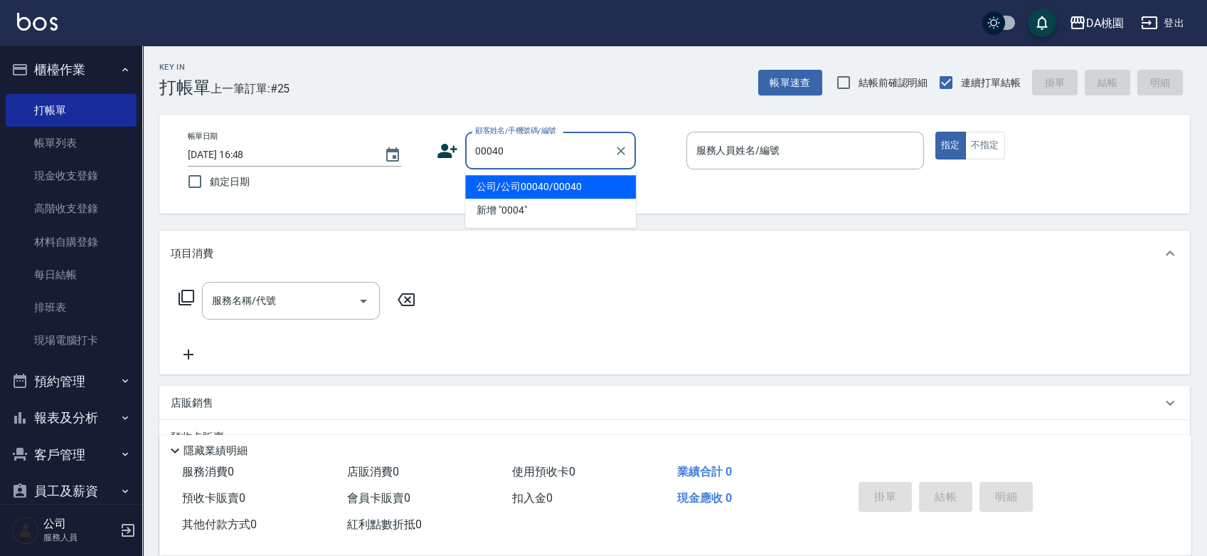
type input "公司/公司00040/00040"
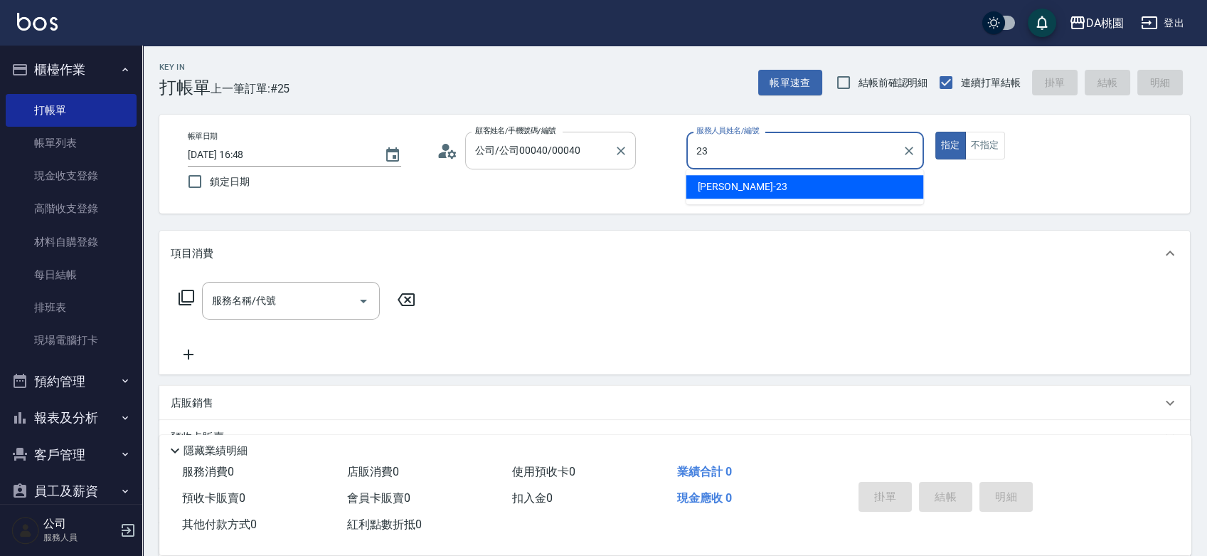
type input "亞瑟 -23"
type button "true"
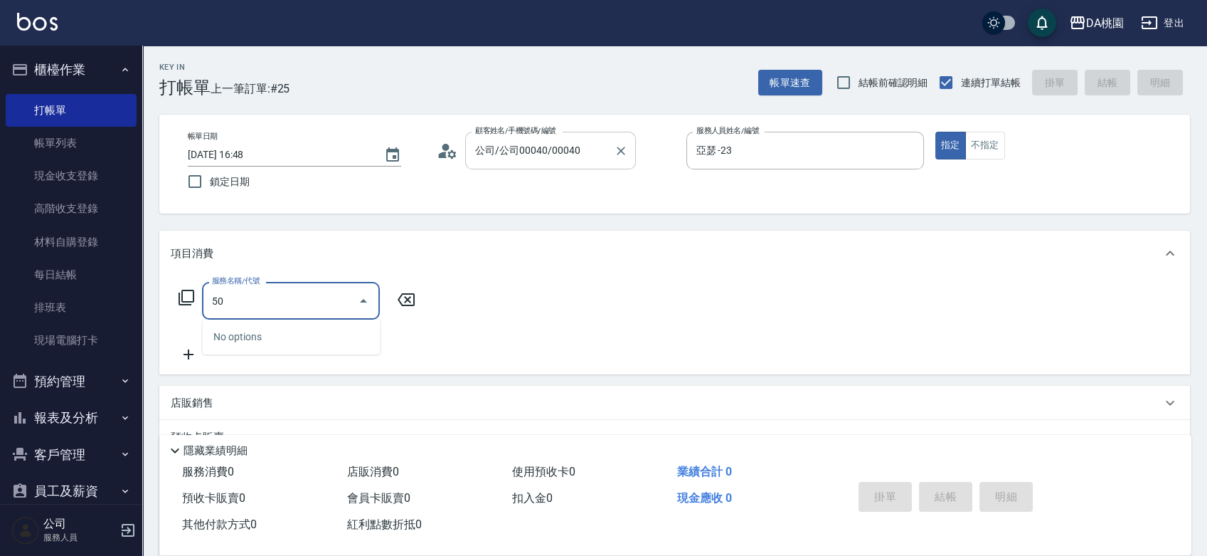
type input "508"
type input "30"
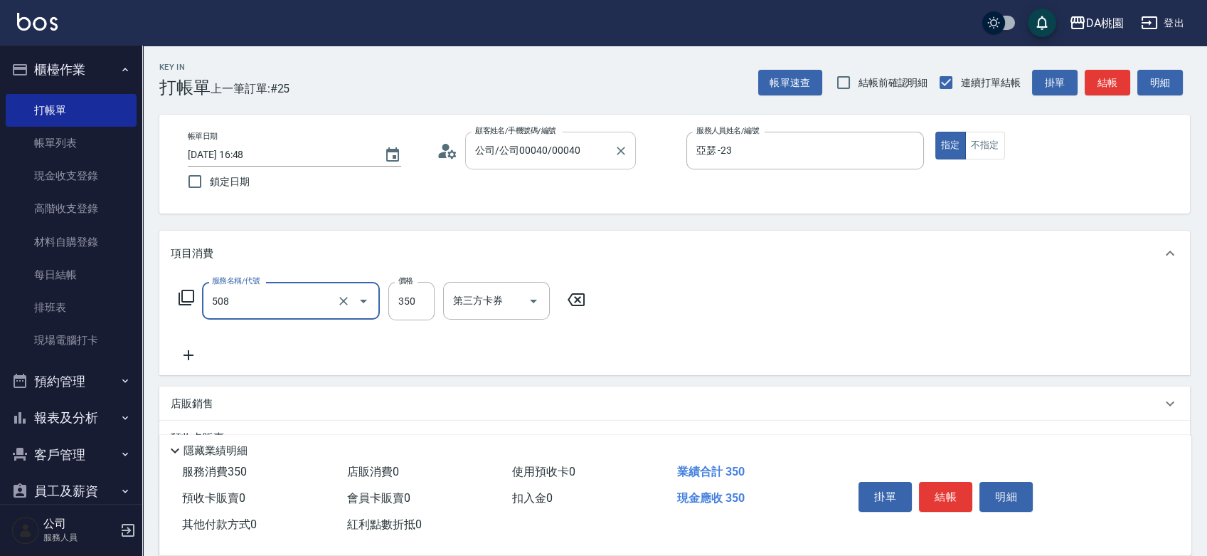
type input "精油舒壓洗髮(508)"
type input "5"
type input "0"
type input "550"
type input "50"
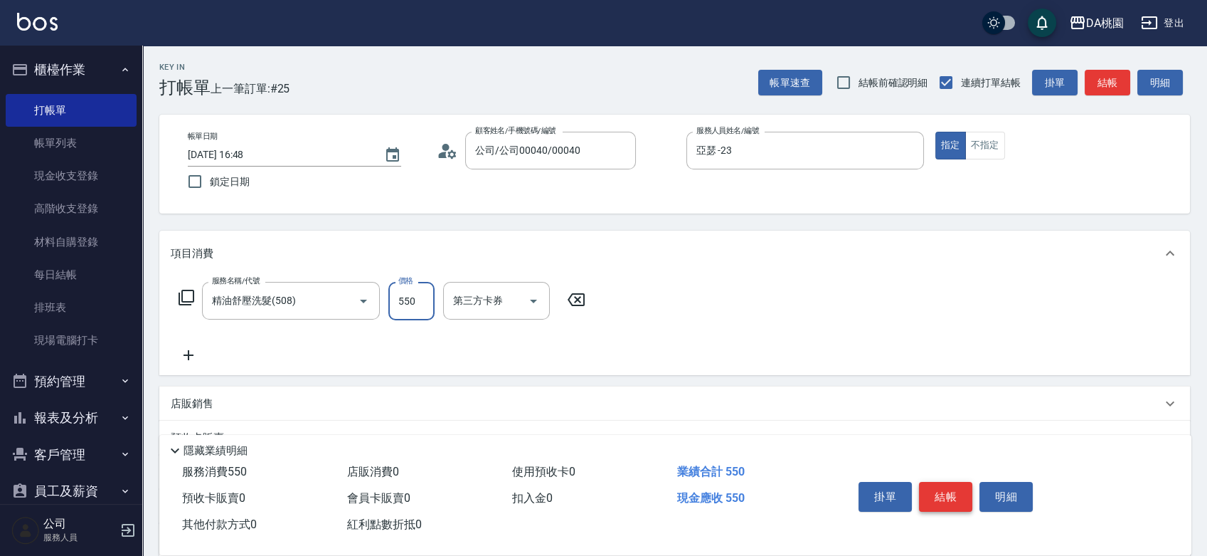
type input "550"
click at [950, 485] on button "結帳" at bounding box center [945, 497] width 53 height 30
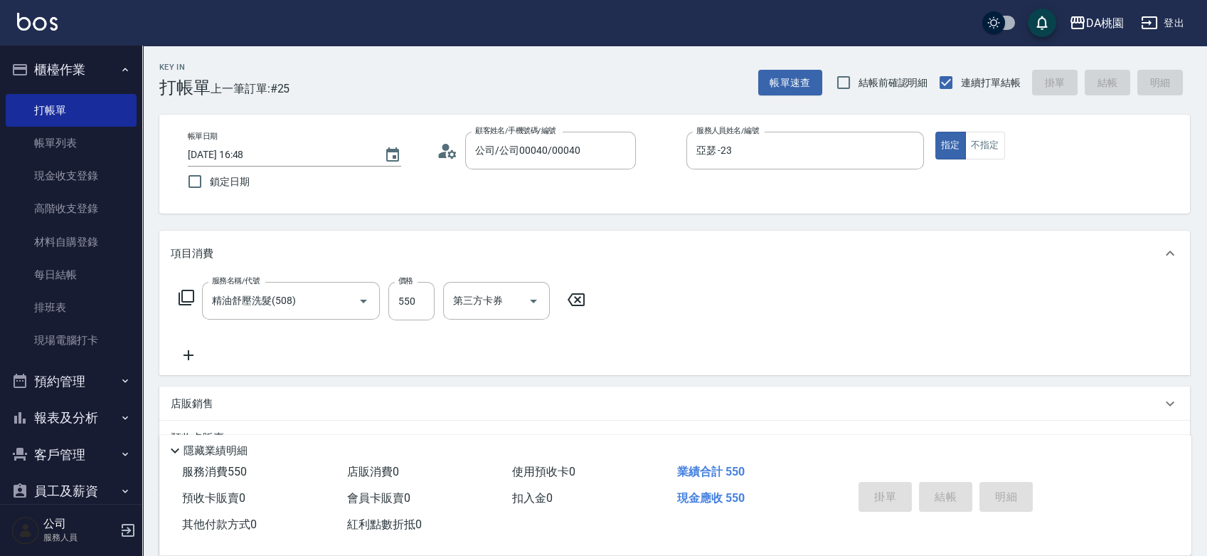
type input "2025/09/14 16:54"
type input "0"
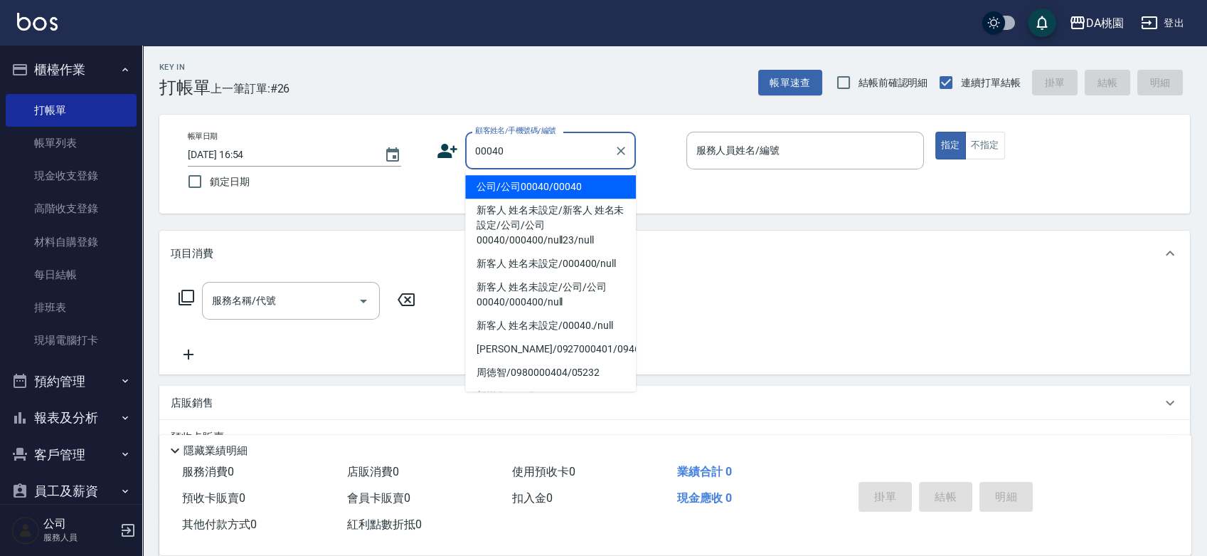
type input "公司/公司00040/00040"
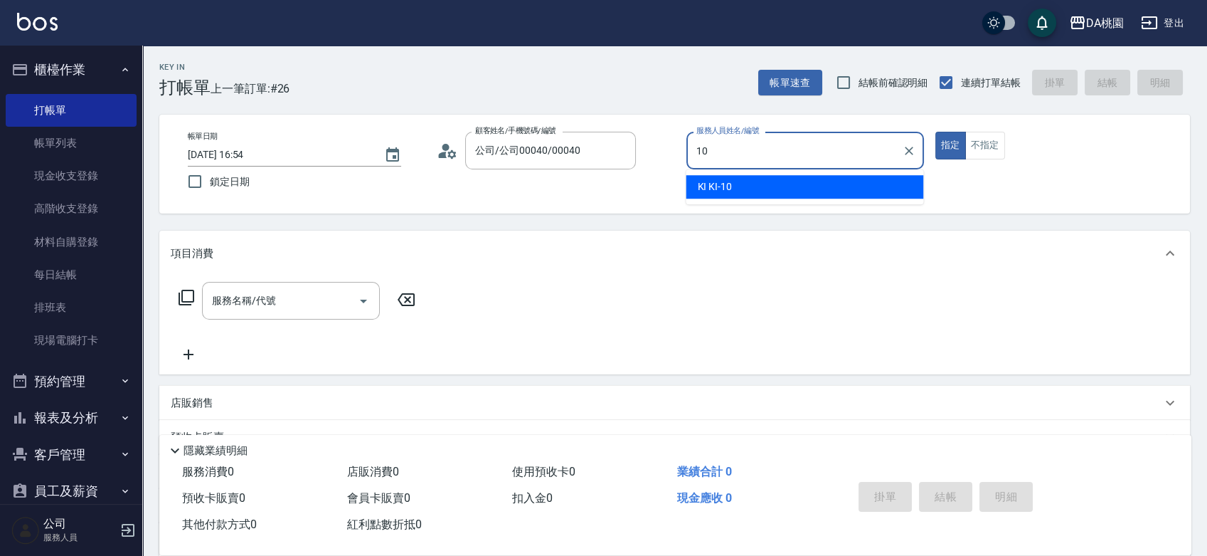
type input "KI KI -10"
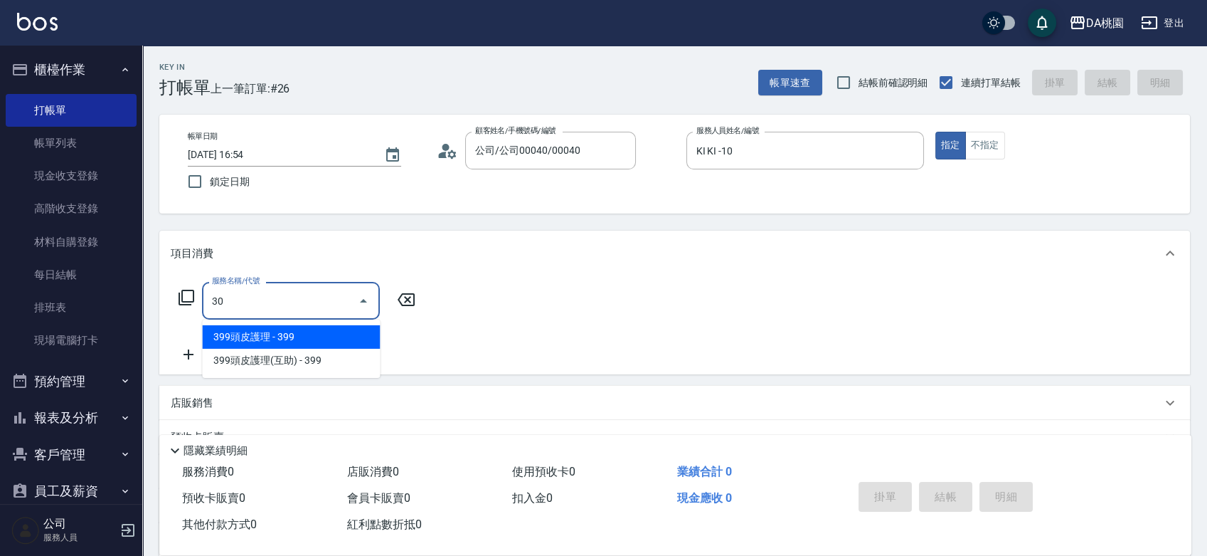
type input "303"
type input "30"
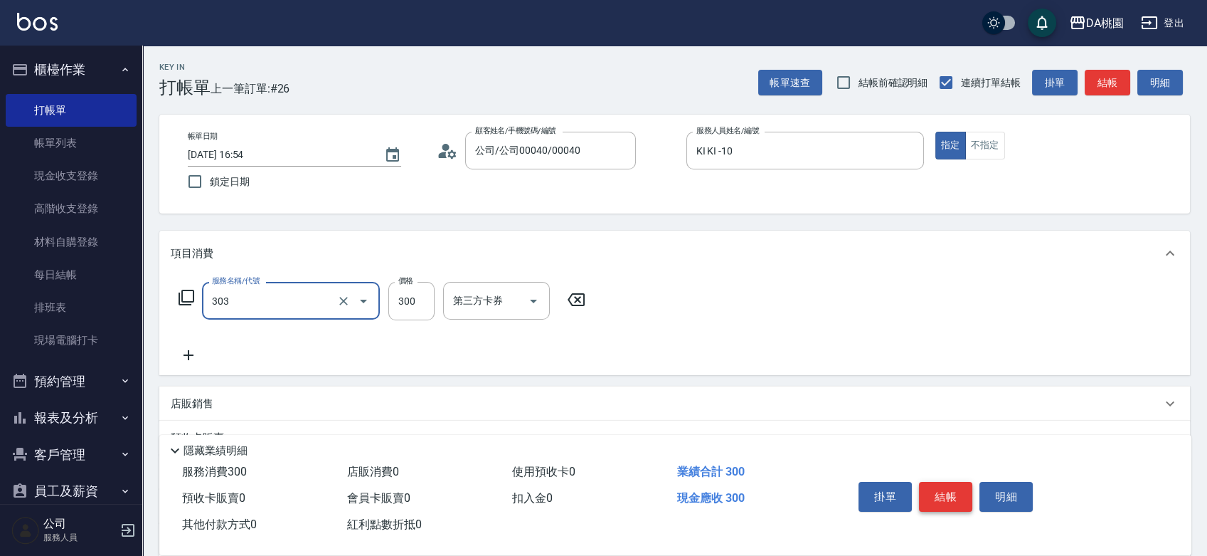
type input "A級剪髮(303)"
type input "4"
type input "0"
type input "400"
type input "40"
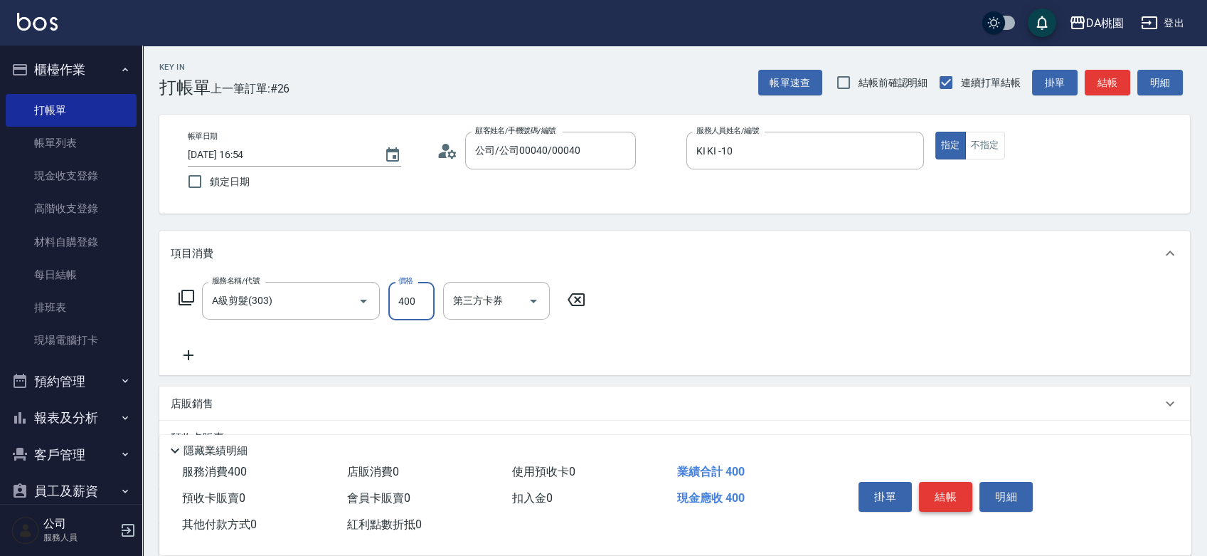
type input "400"
click at [950, 485] on button "結帳" at bounding box center [945, 497] width 53 height 30
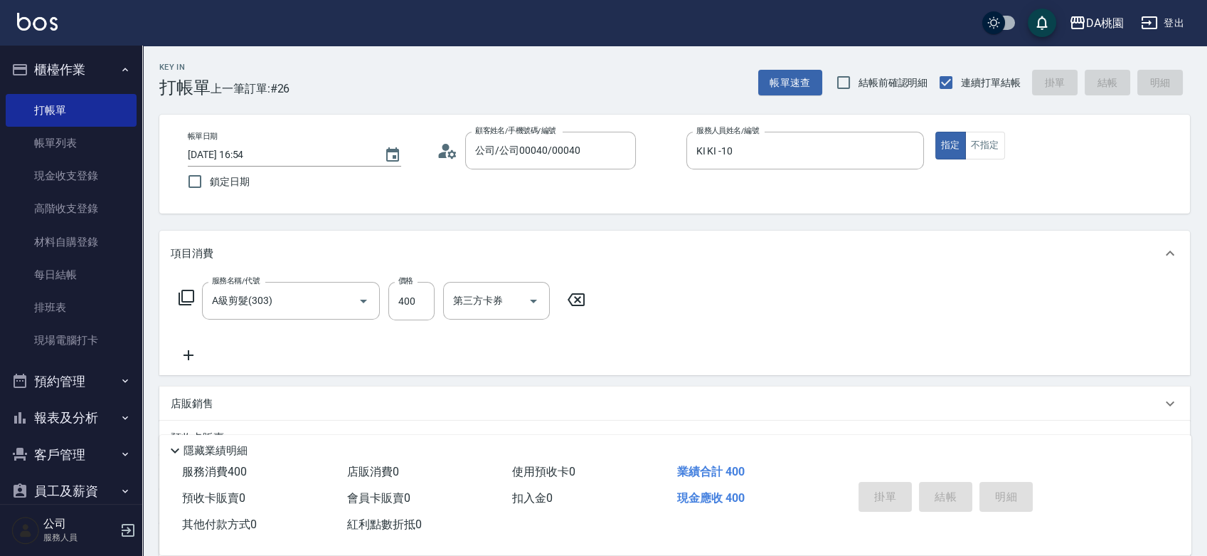
type input "2025/09/14 16:55"
type input "0"
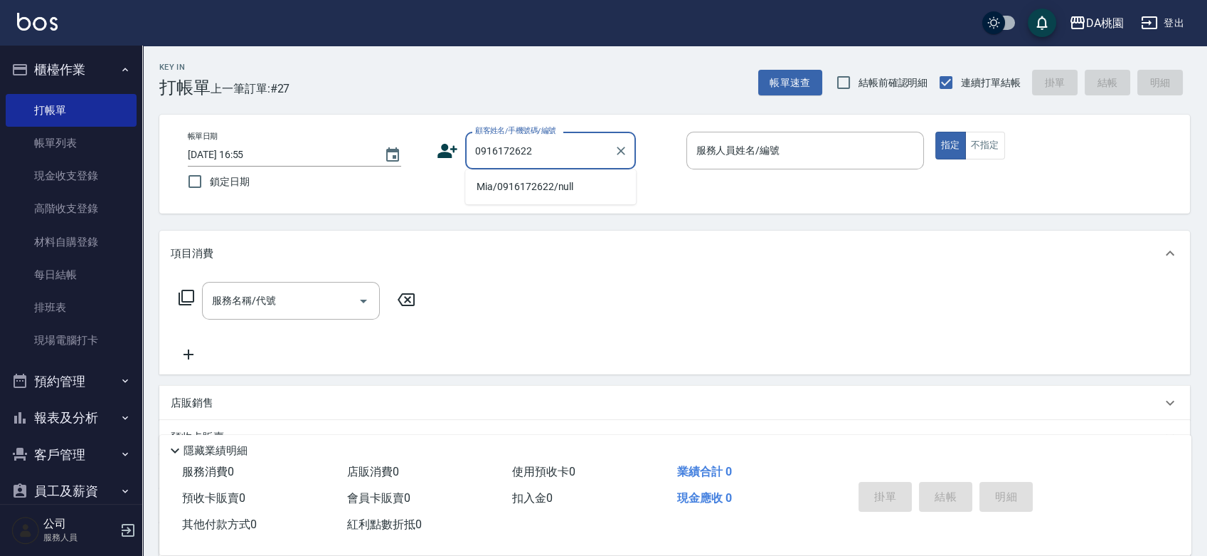
type input "Mia/0916172622/null"
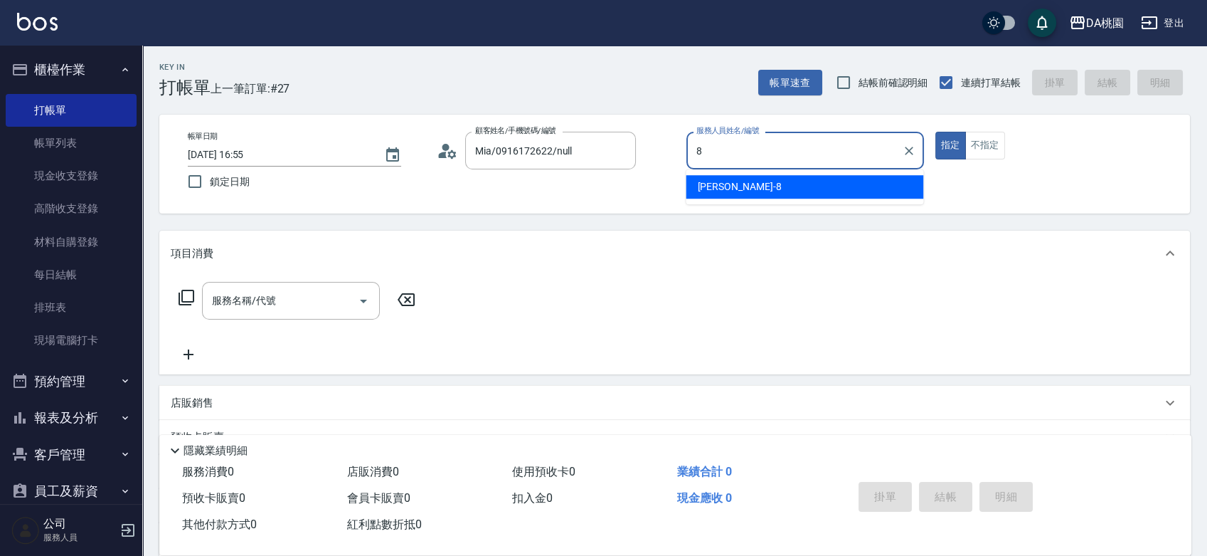
type input "桑妮-8"
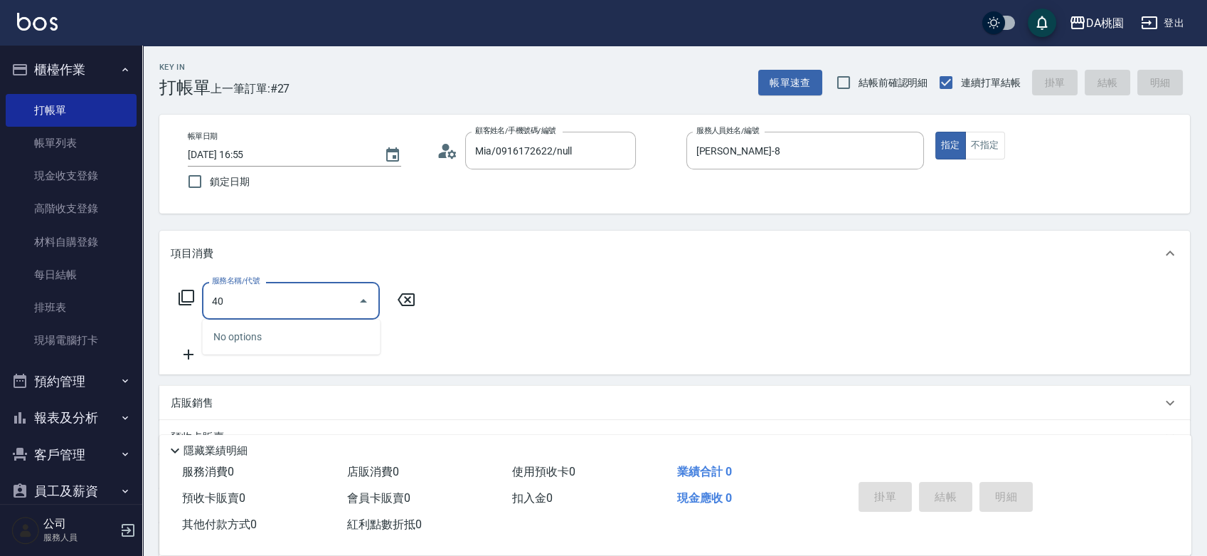
type input "401"
type input "150"
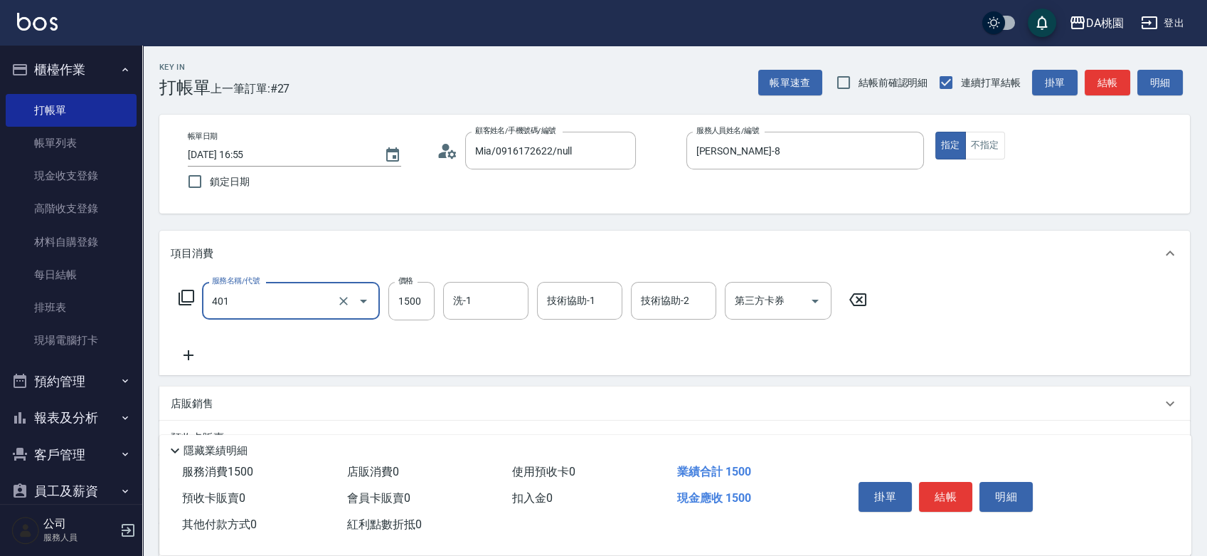
type input "染髮(互助)(401)"
type input "2"
type input "0"
type input "238"
type input "20"
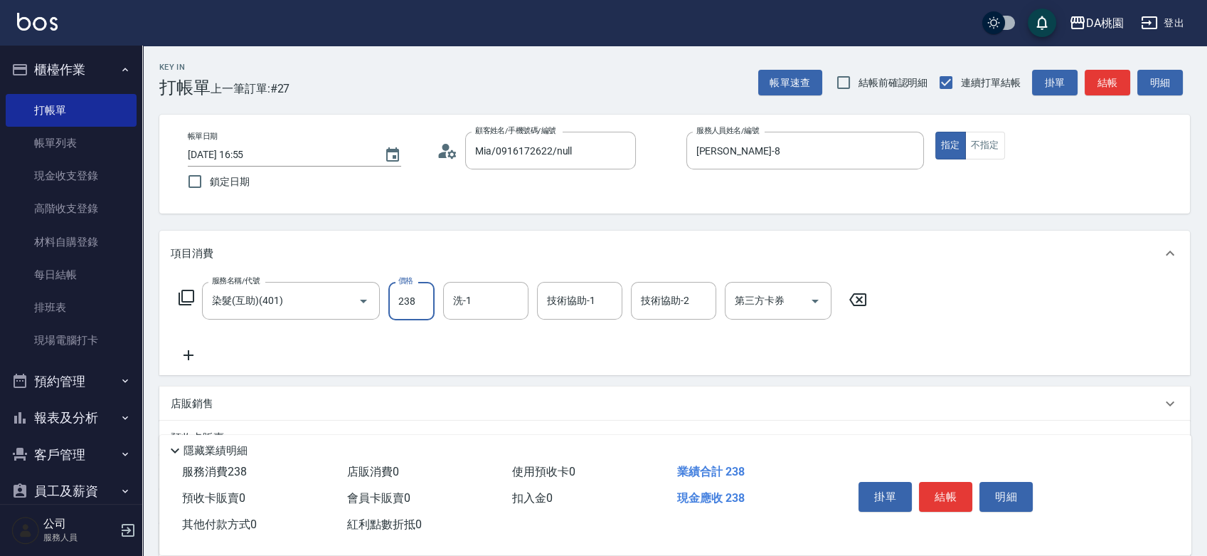
type input "2380"
type input "230"
type input "2380"
type input "葶葶-20"
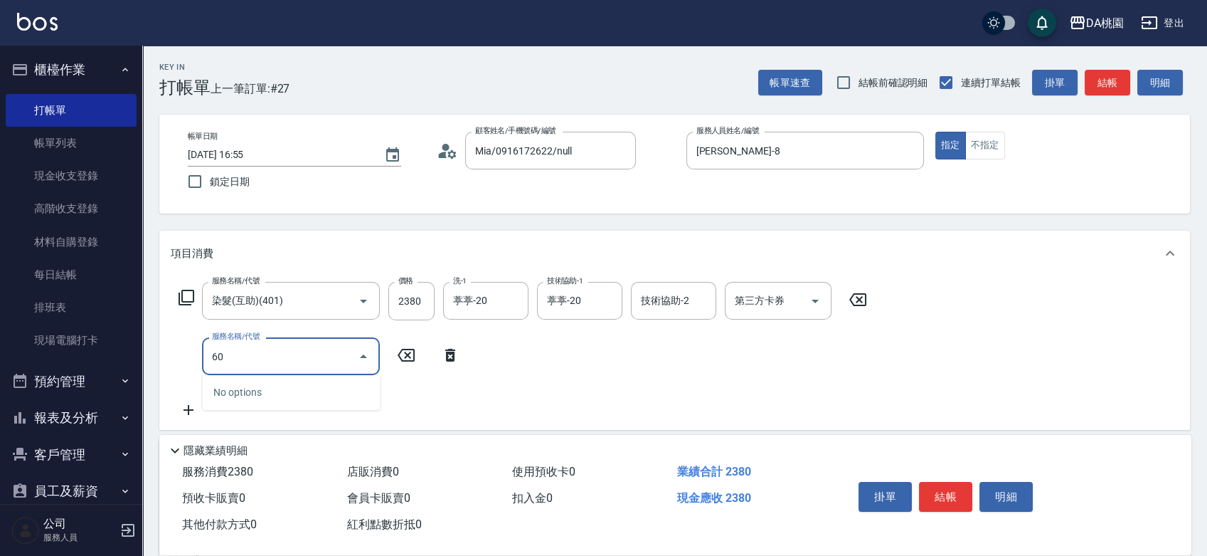
type input "609"
type input "350"
type input "鱗脂質護髮(互助)(609)"
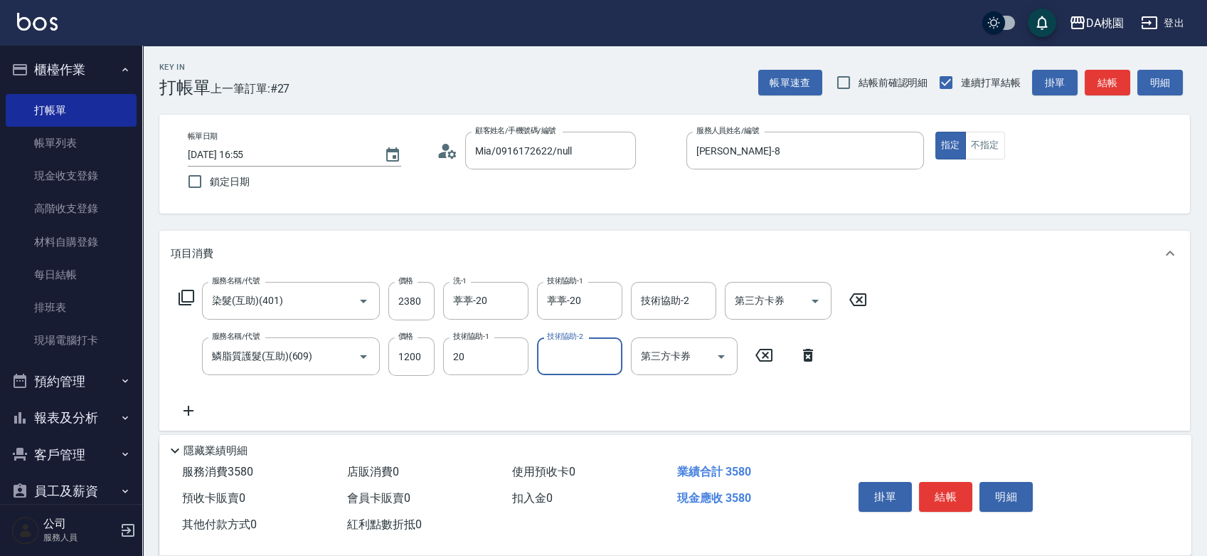
type input "葶葶-20"
click at [970, 489] on button "結帳" at bounding box center [945, 497] width 53 height 30
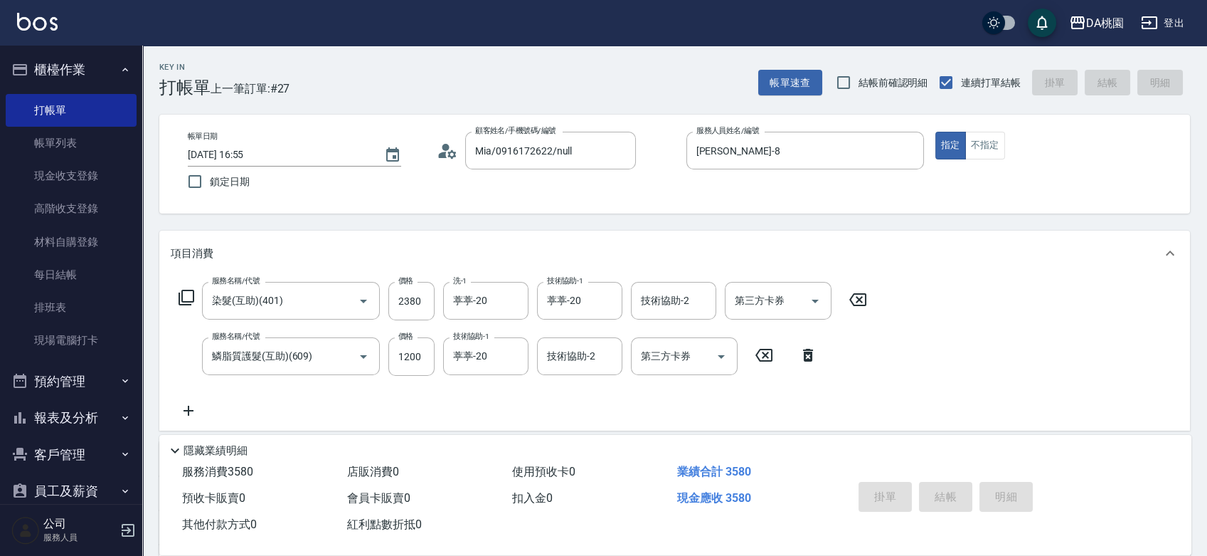
type input "0"
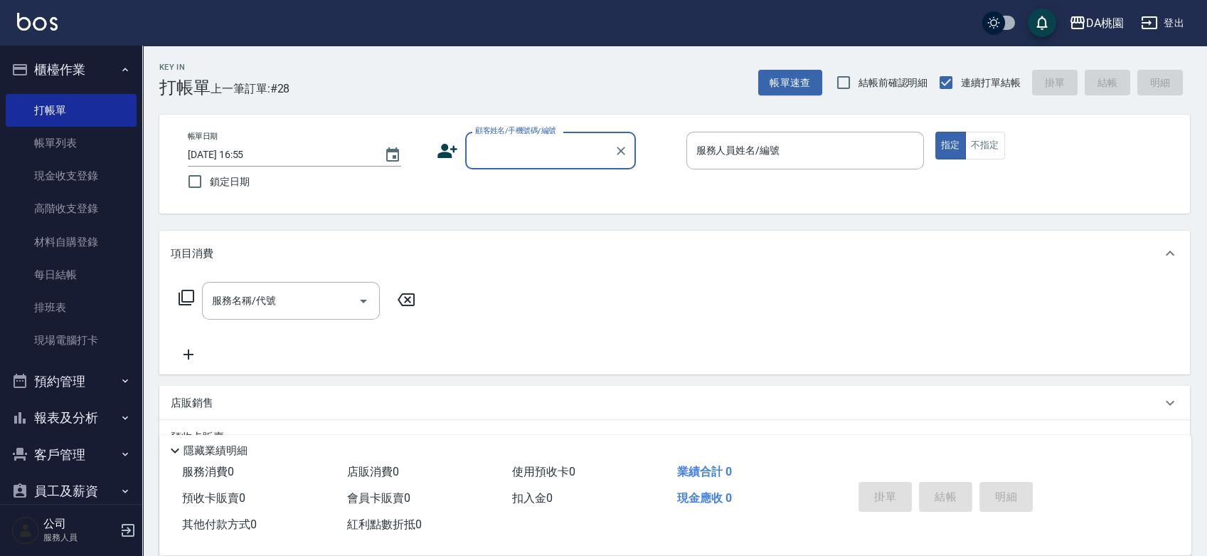
click at [656, 201] on div "帳單日期 2025/09/14 16:55 鎖定日期 顧客姓名/手機號碼/編號 顧客姓名/手機號碼/編號 服務人員姓名/編號 服務人員姓名/編號 指定 不指定" at bounding box center [674, 164] width 1031 height 99
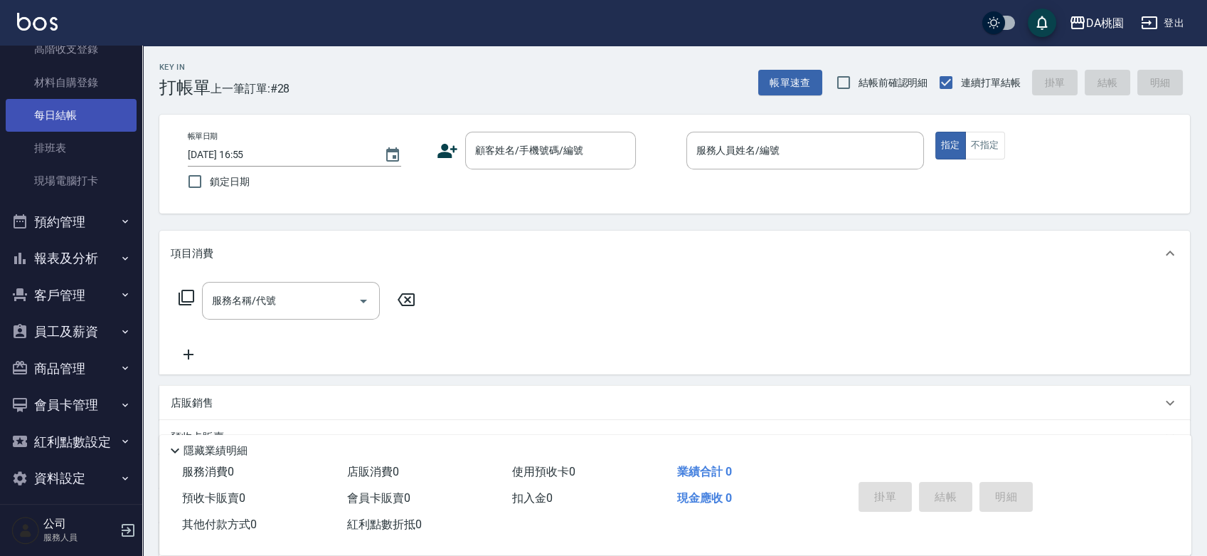
scroll to position [169, 0]
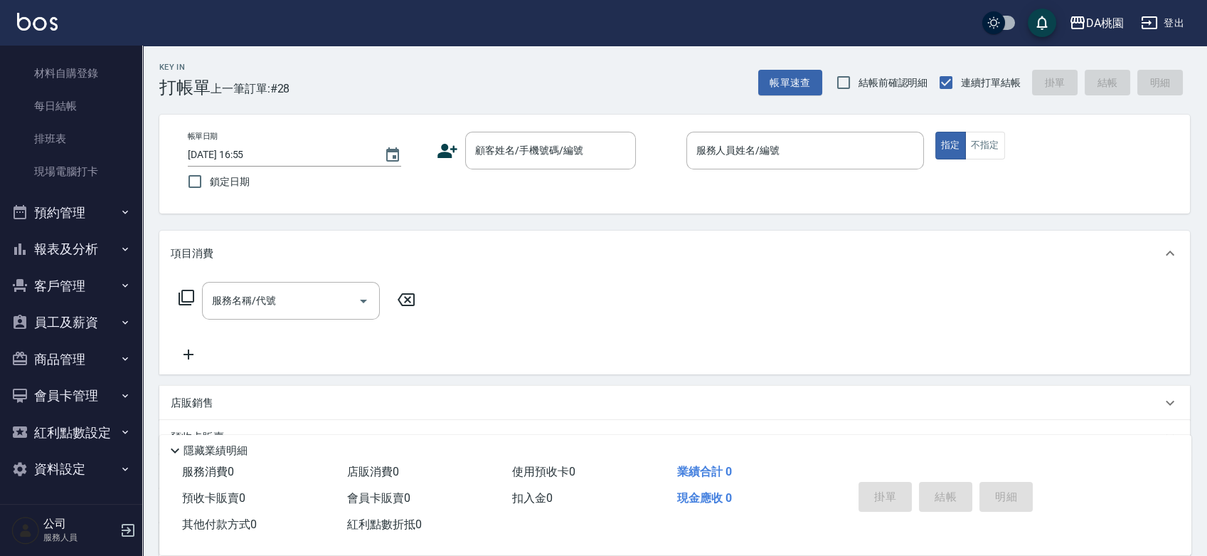
click at [85, 248] on button "報表及分析" at bounding box center [71, 248] width 131 height 37
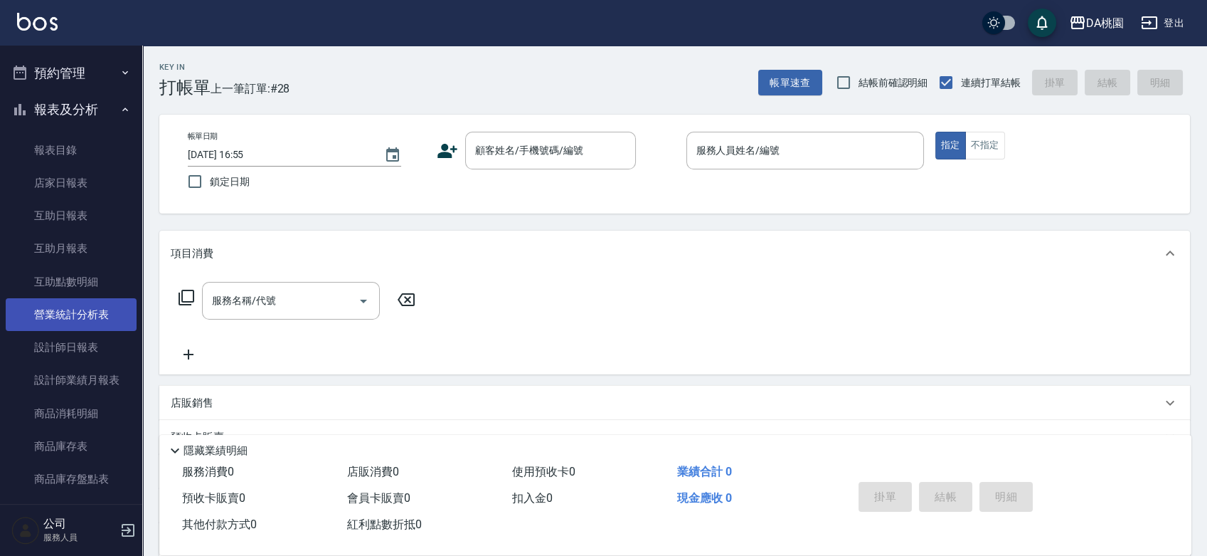
scroll to position [327, 0]
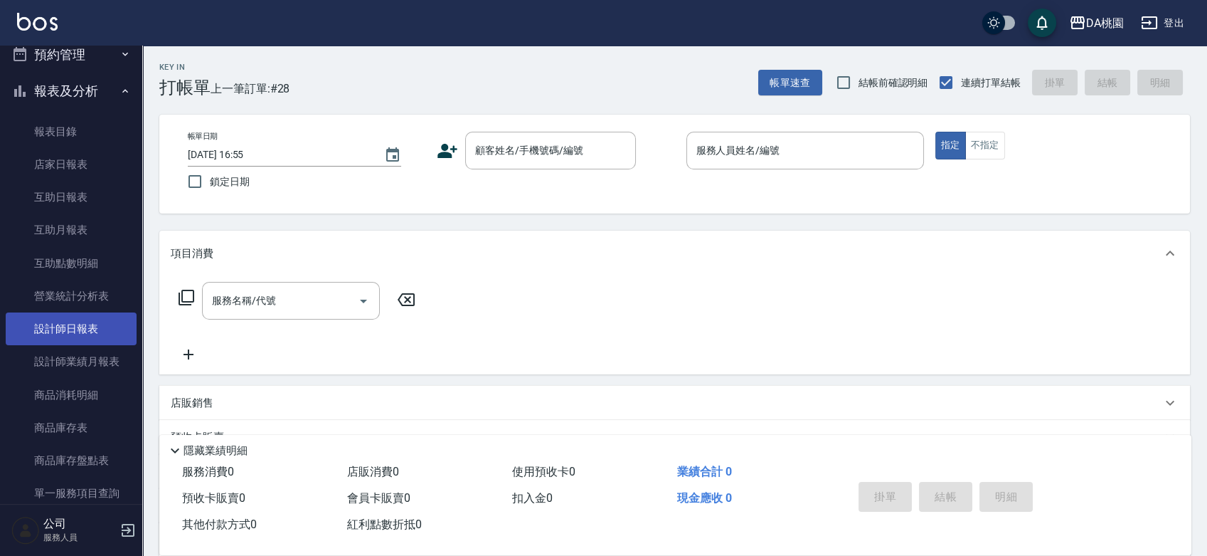
click at [84, 333] on link "設計師日報表" at bounding box center [71, 328] width 131 height 33
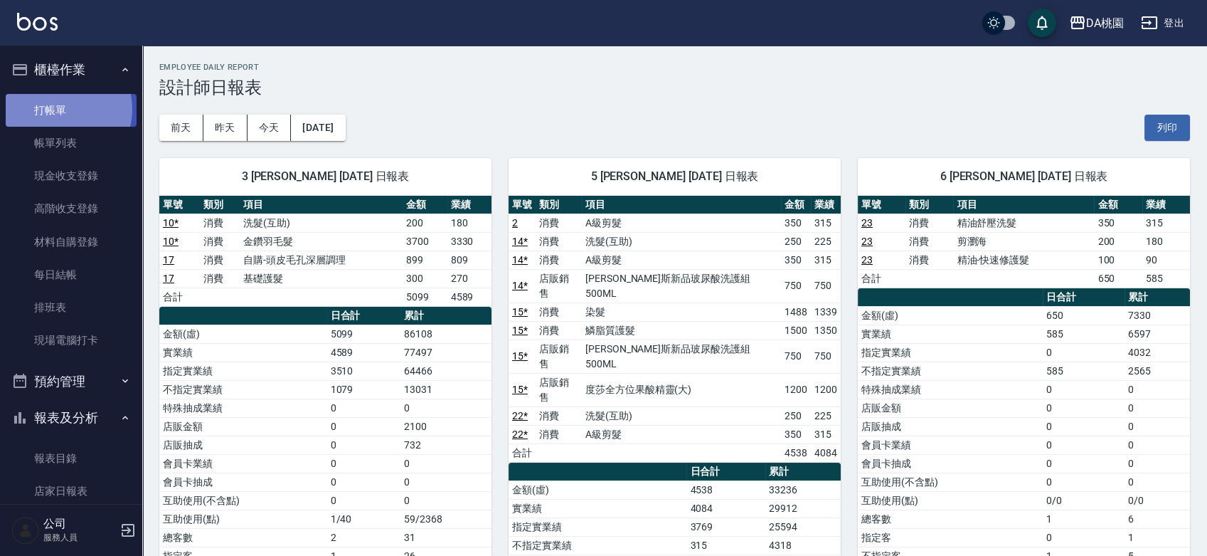
click at [62, 109] on link "打帳單" at bounding box center [71, 110] width 131 height 33
